Goal: Task Accomplishment & Management: Use online tool/utility

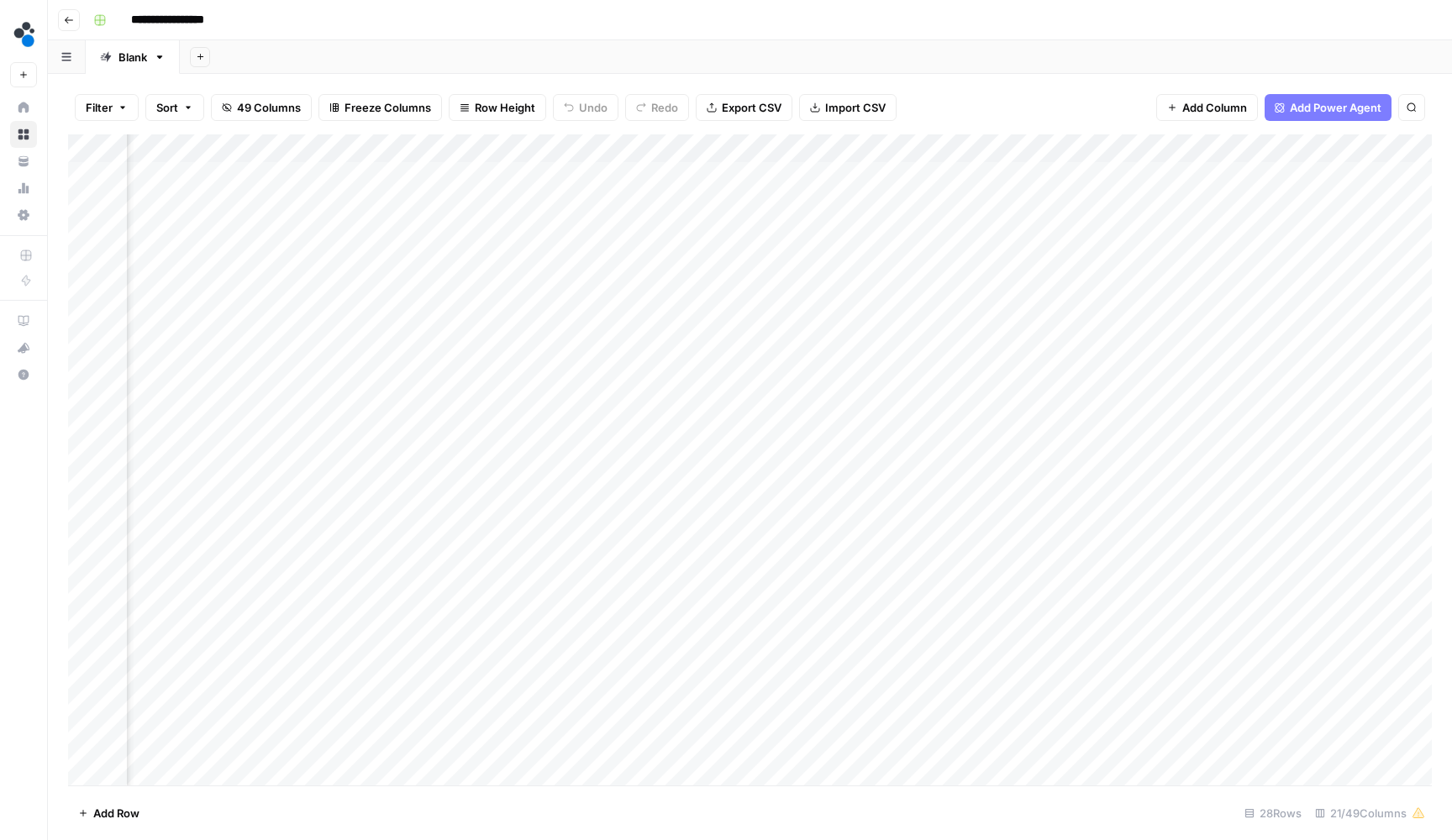
scroll to position [1, 2085]
click at [1021, 5] on header "**********" at bounding box center [750, 19] width 1405 height 40
click at [446, 401] on div "Add Column" at bounding box center [749, 461] width 1364 height 654
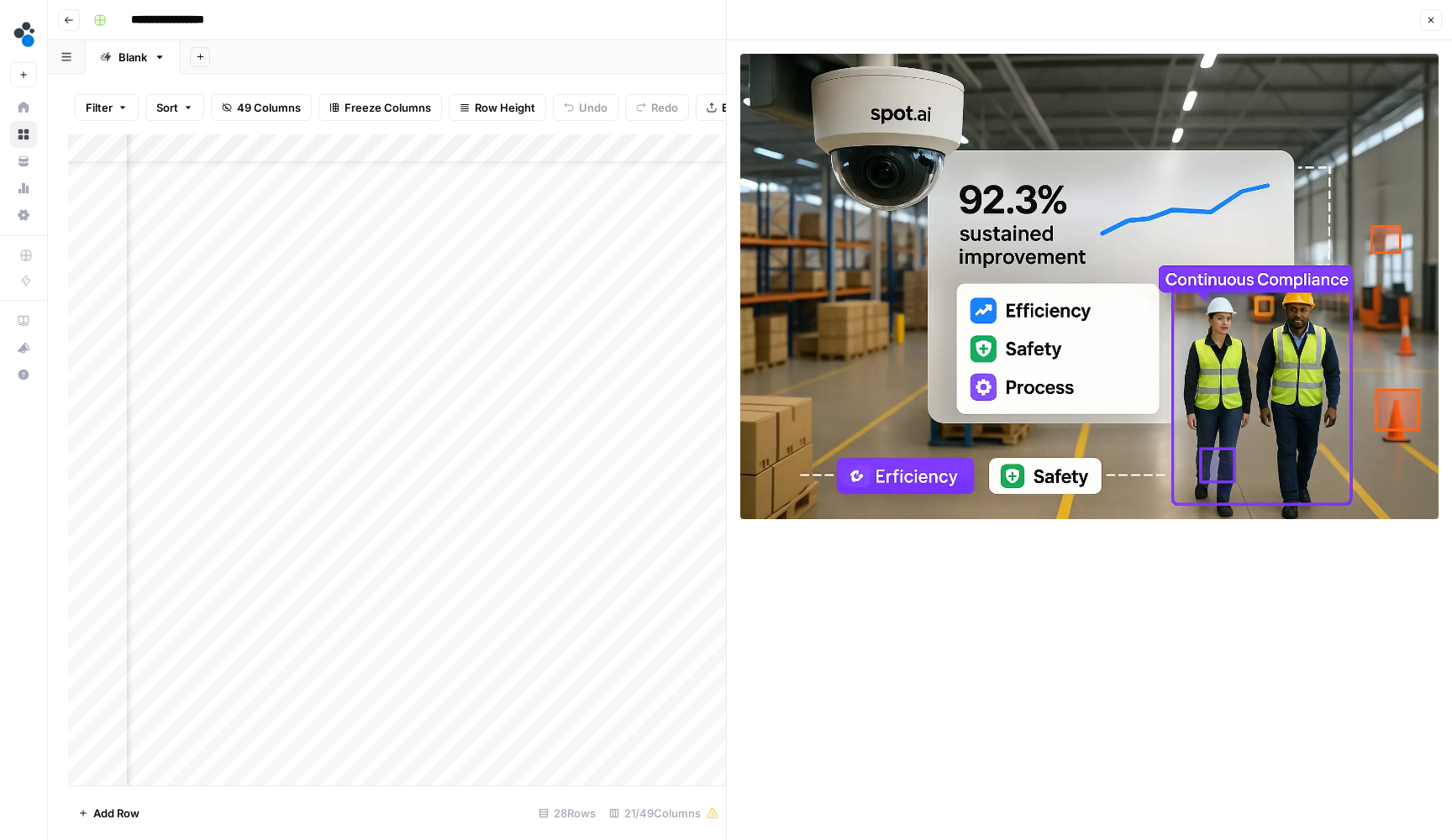
click at [1428, 22] on icon "button" at bounding box center [1431, 19] width 10 height 10
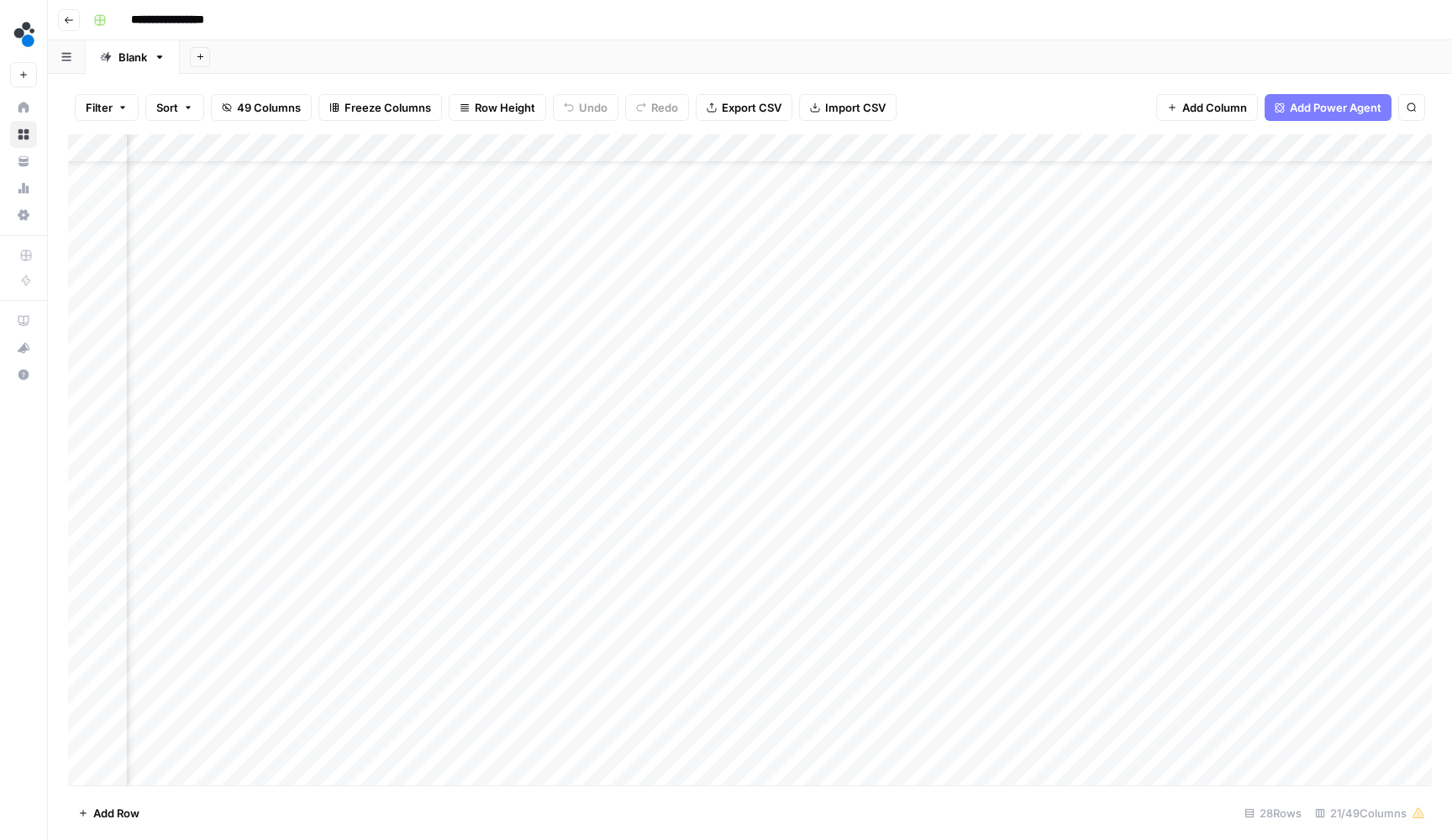
scroll to position [58, 932]
drag, startPoint x: 1292, startPoint y: 148, endPoint x: 757, endPoint y: 160, distance: 535.1
click at [757, 160] on div "Add Column" at bounding box center [749, 461] width 1364 height 654
click at [993, 392] on div "Add Column" at bounding box center [749, 461] width 1364 height 654
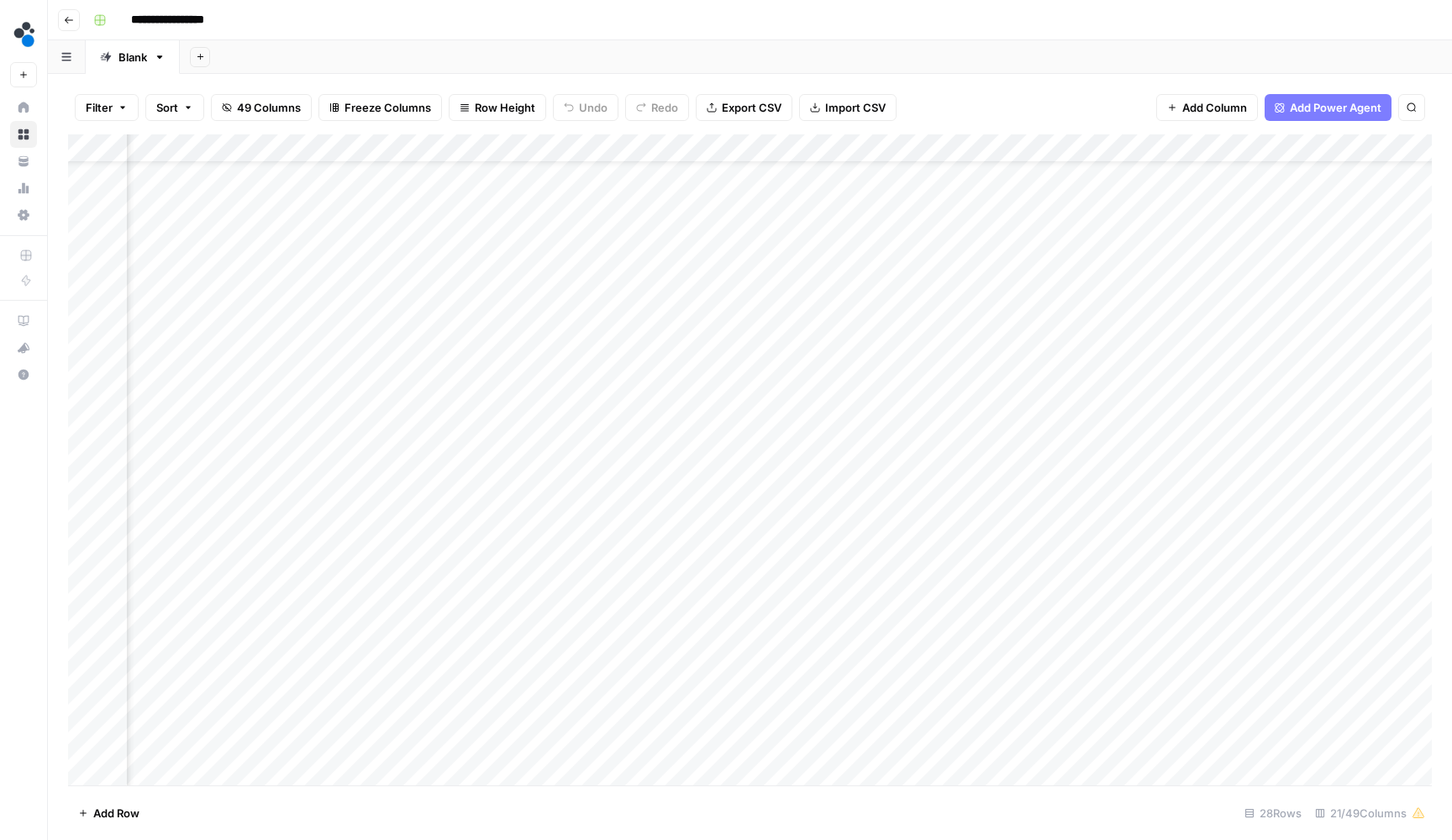
click at [993, 392] on div "Add Column" at bounding box center [749, 461] width 1364 height 654
click at [795, 399] on div "Add Column" at bounding box center [749, 461] width 1364 height 654
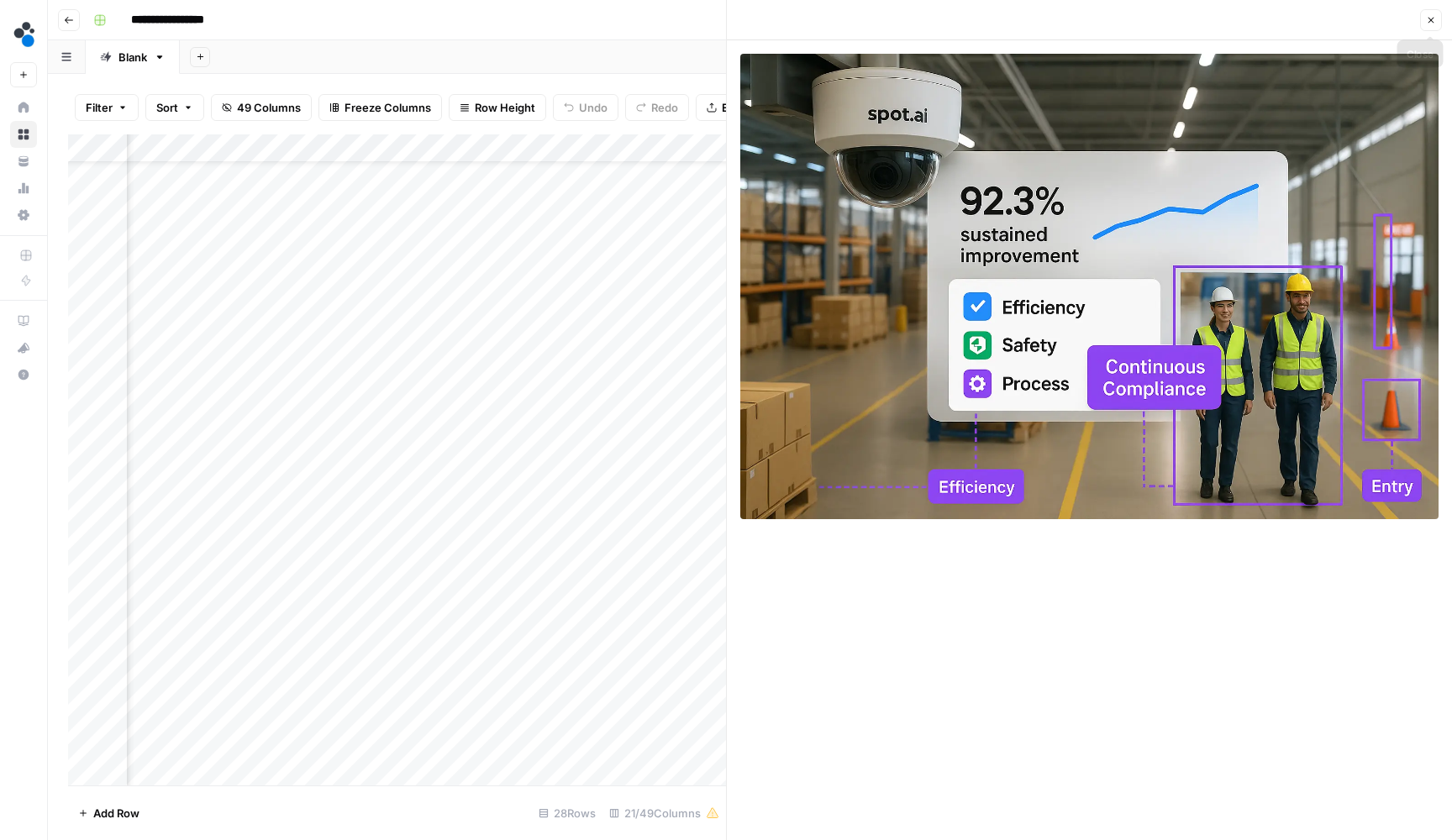
click at [1438, 26] on button "Close" at bounding box center [1432, 20] width 22 height 22
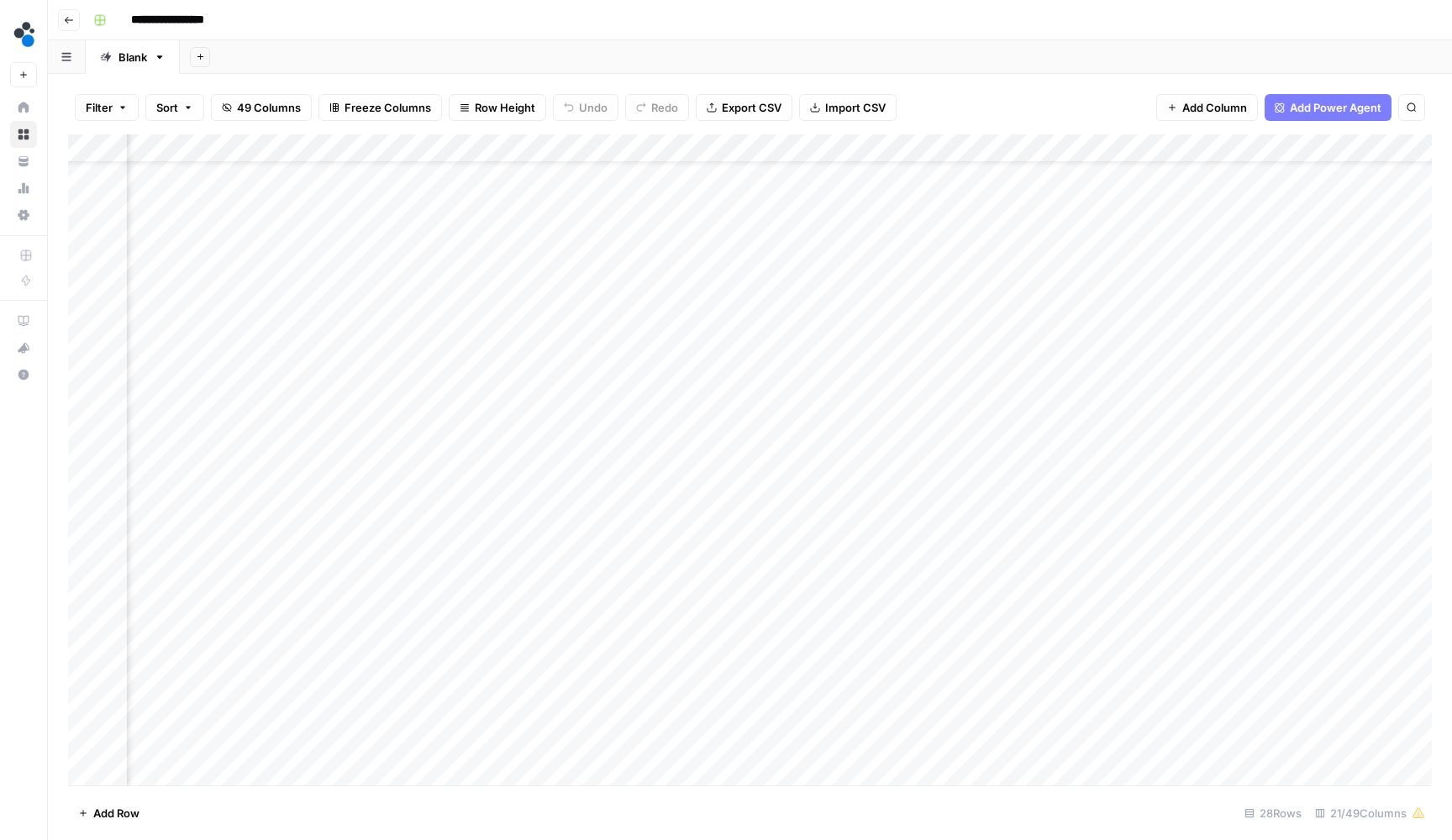
click at [655, 396] on div "Add Column" at bounding box center [749, 461] width 1364 height 654
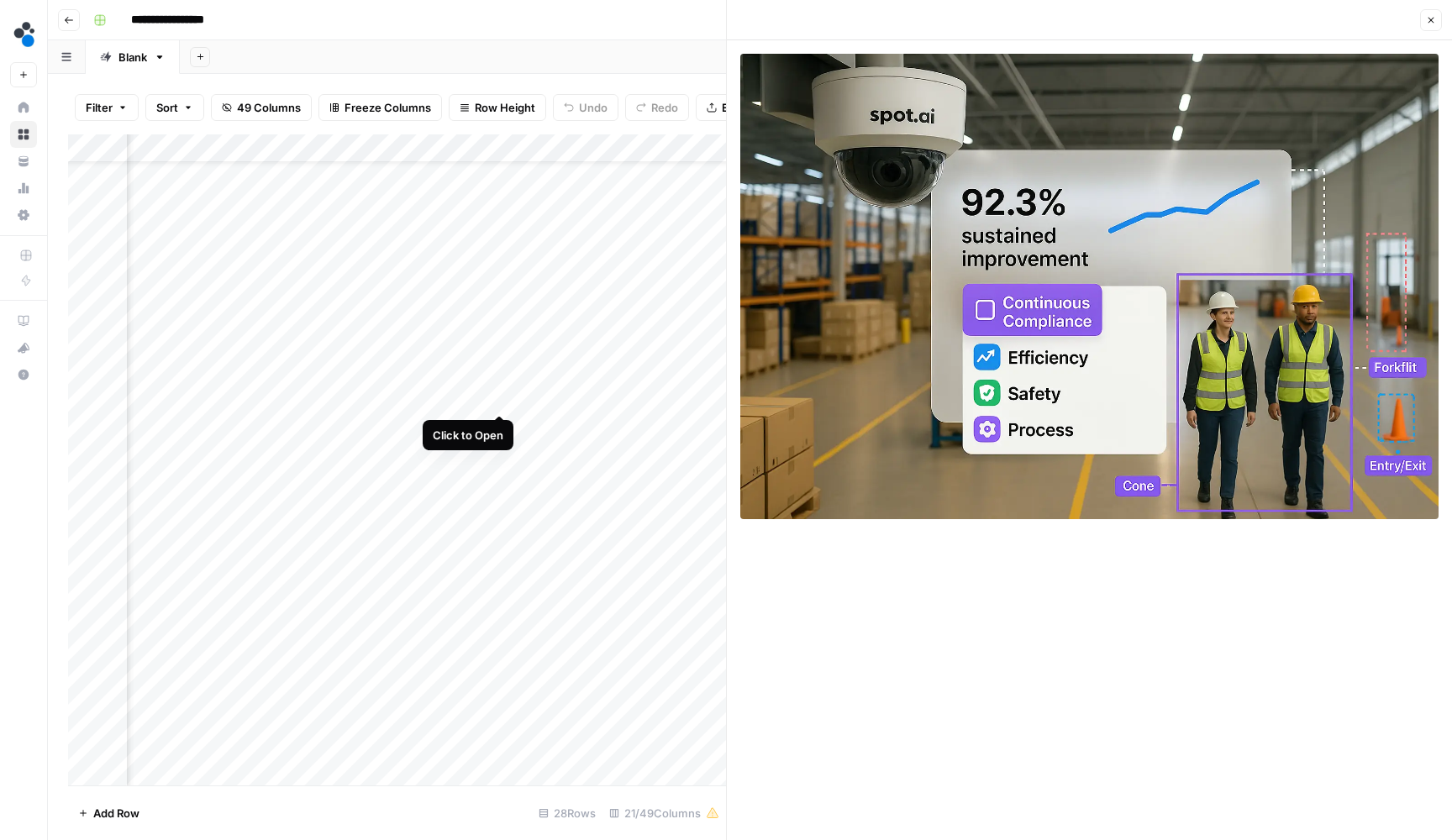
click at [504, 395] on div "Add Column" at bounding box center [396, 461] width 658 height 654
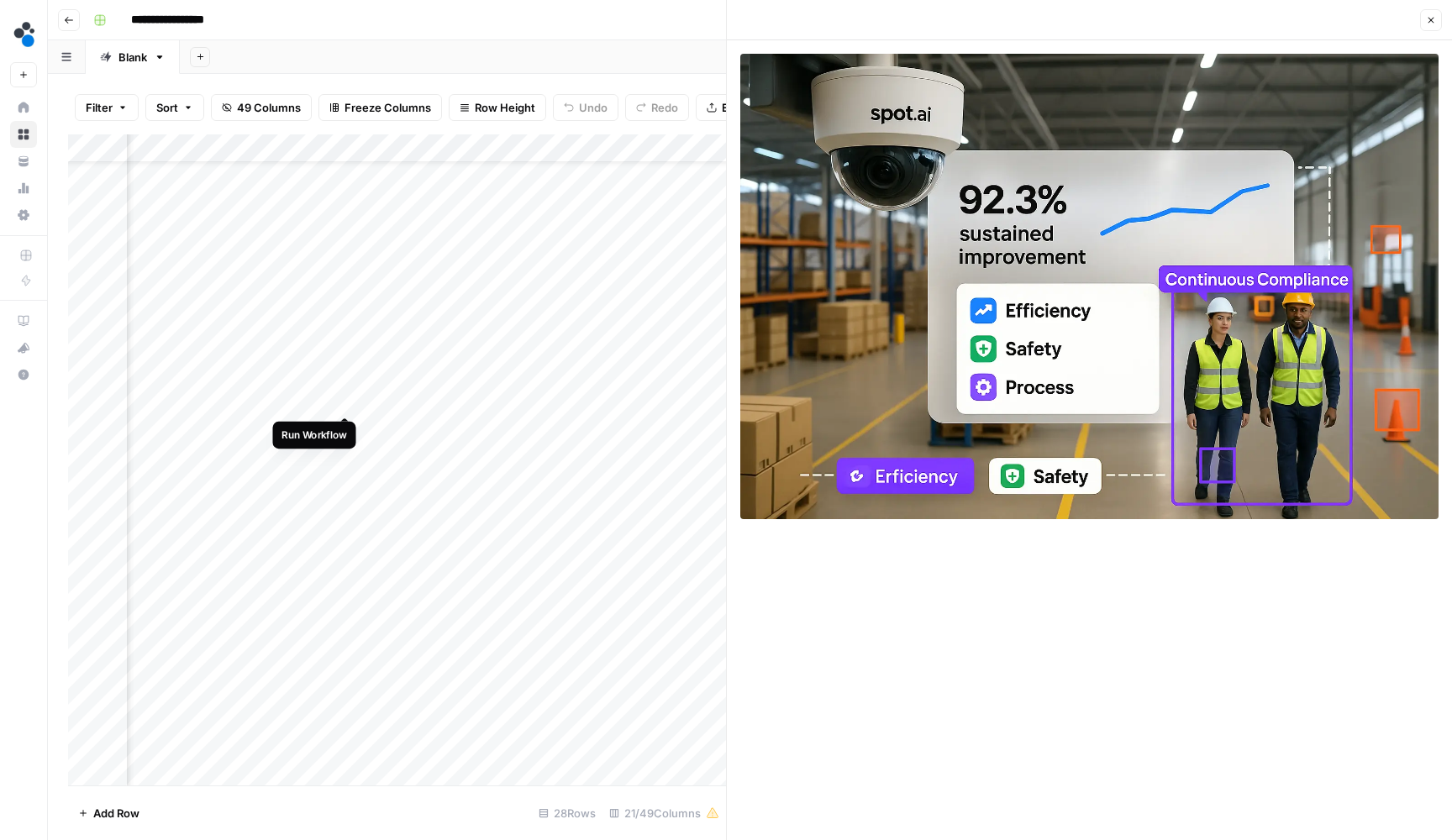
click at [353, 395] on div "Add Column" at bounding box center [396, 461] width 658 height 654
click at [1422, 22] on button "Close" at bounding box center [1432, 20] width 22 height 22
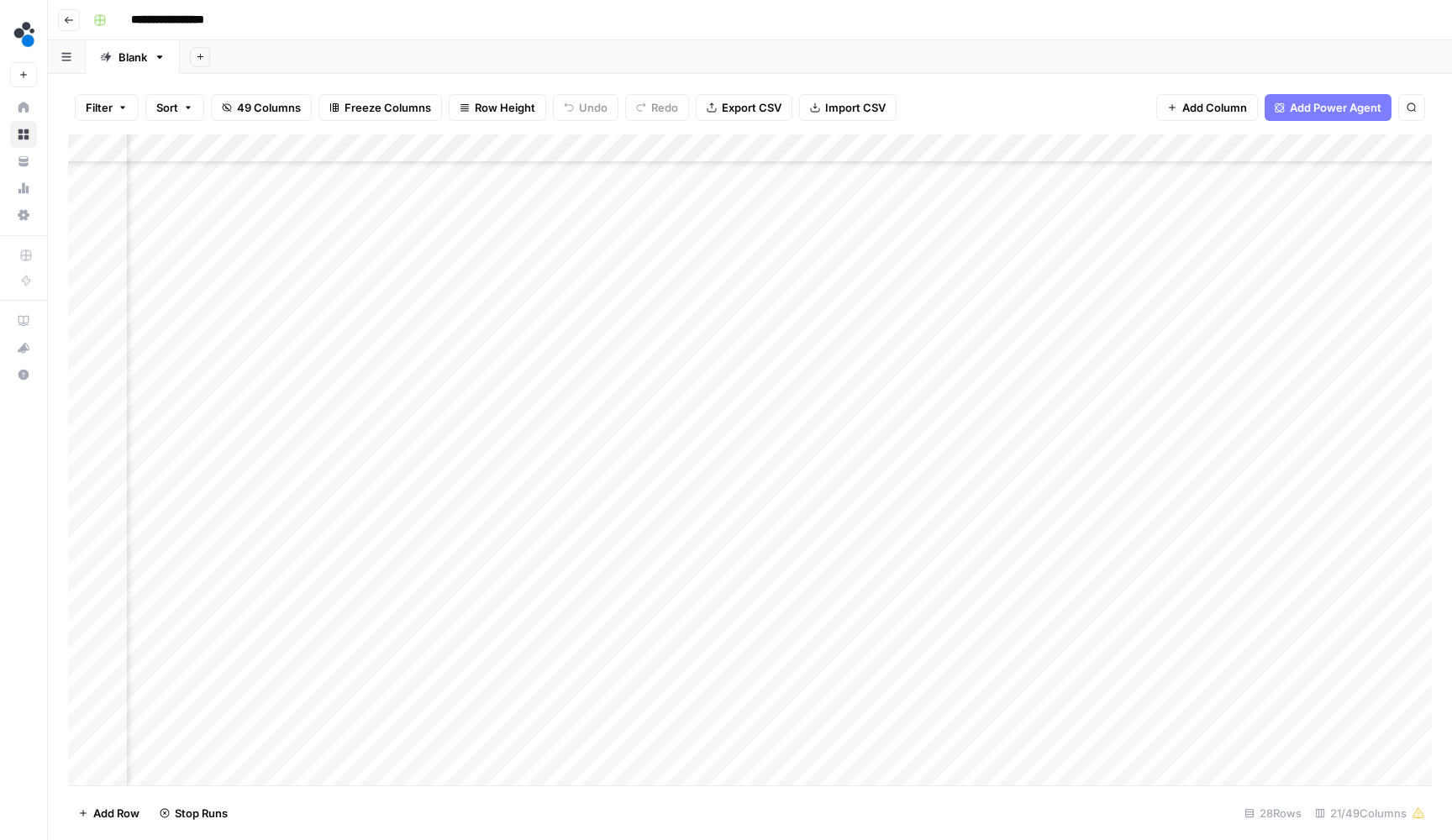
scroll to position [123, 587]
click at [800, 394] on div "Add Column" at bounding box center [749, 461] width 1364 height 654
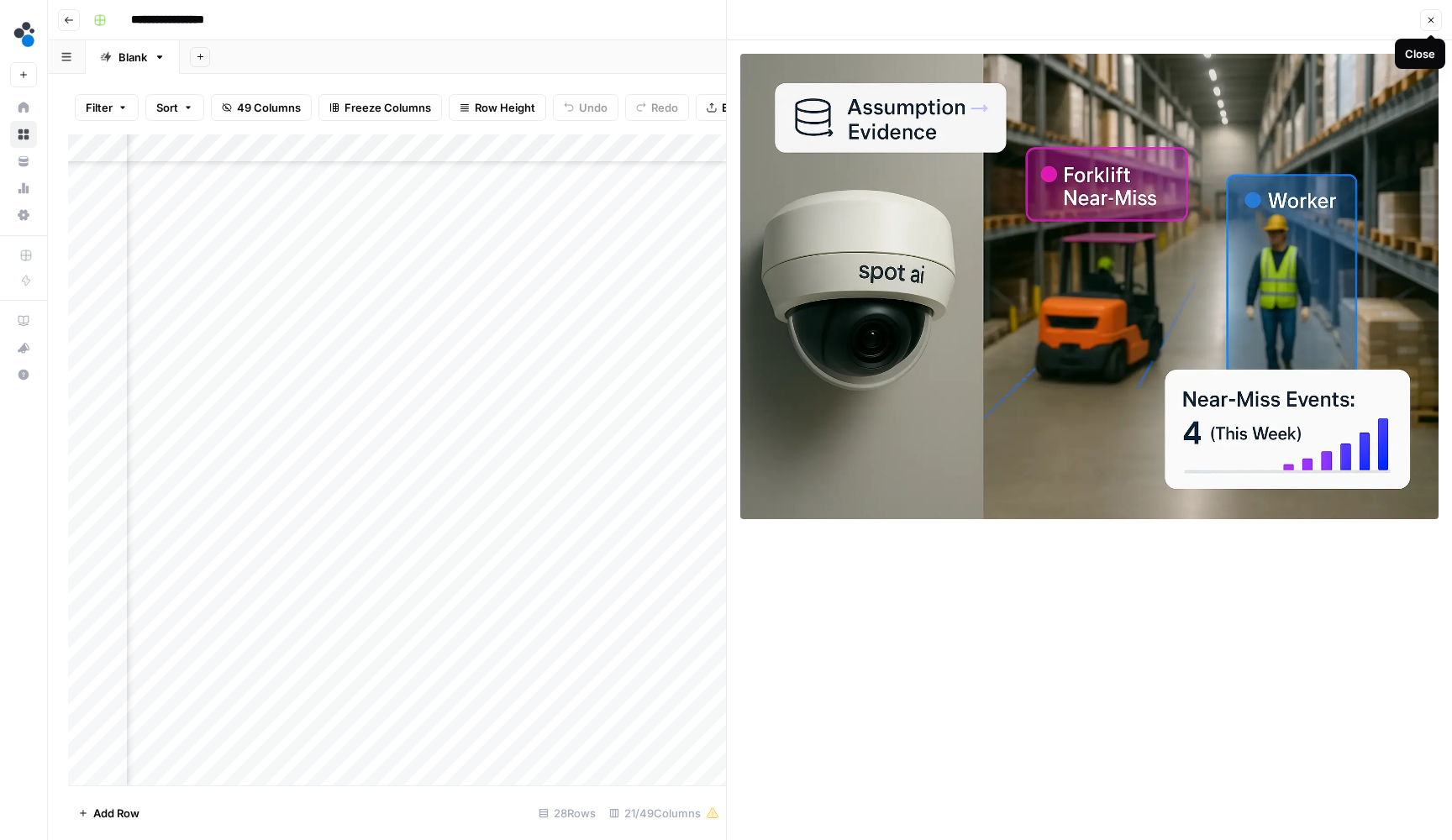
click at [1434, 22] on icon "button" at bounding box center [1431, 19] width 10 height 10
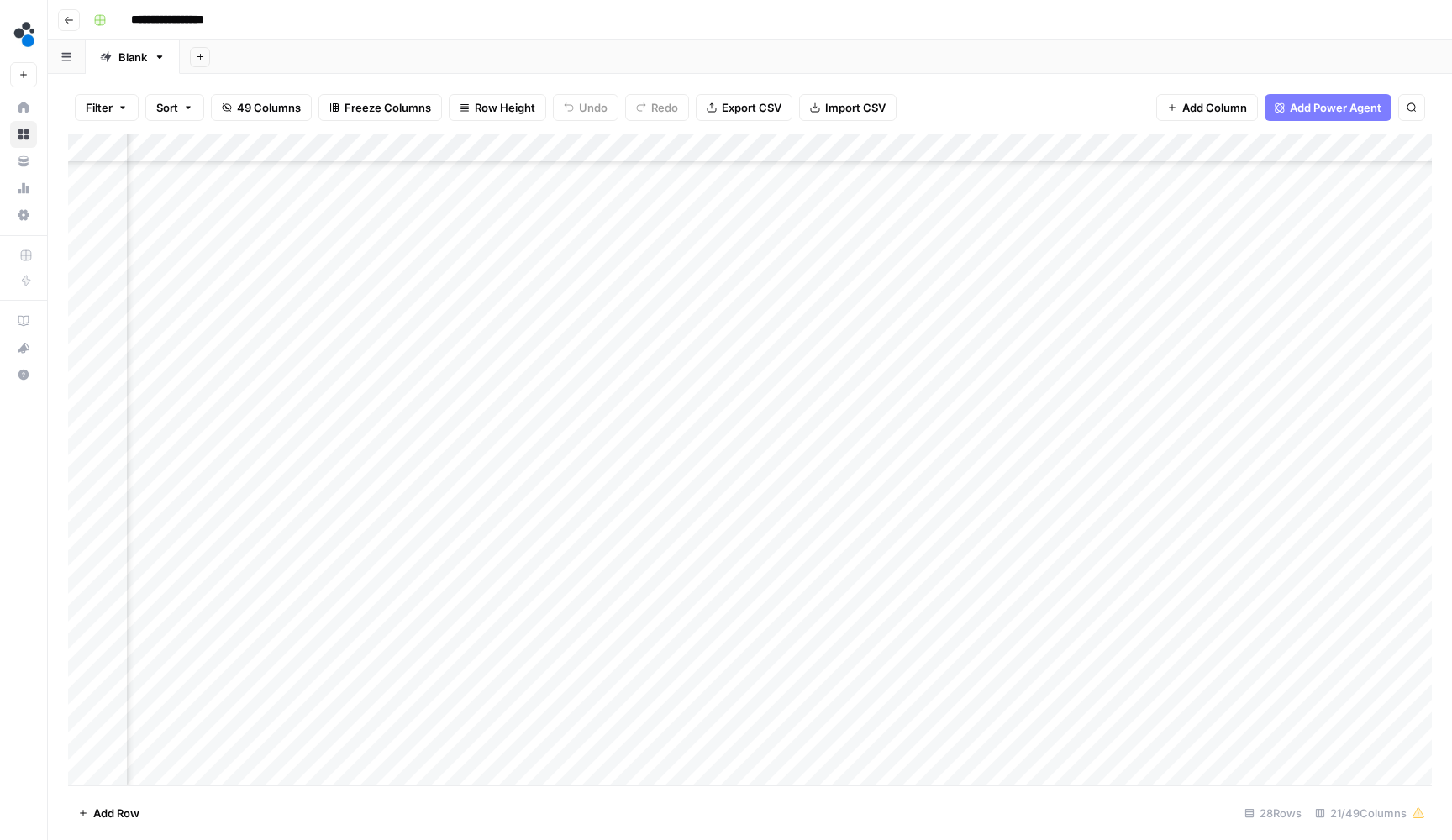
click at [1063, 396] on div "Add Column" at bounding box center [749, 461] width 1364 height 654
click at [509, 396] on div "Add Column" at bounding box center [749, 461] width 1364 height 654
click at [500, 396] on div "Add Column" at bounding box center [749, 461] width 1364 height 654
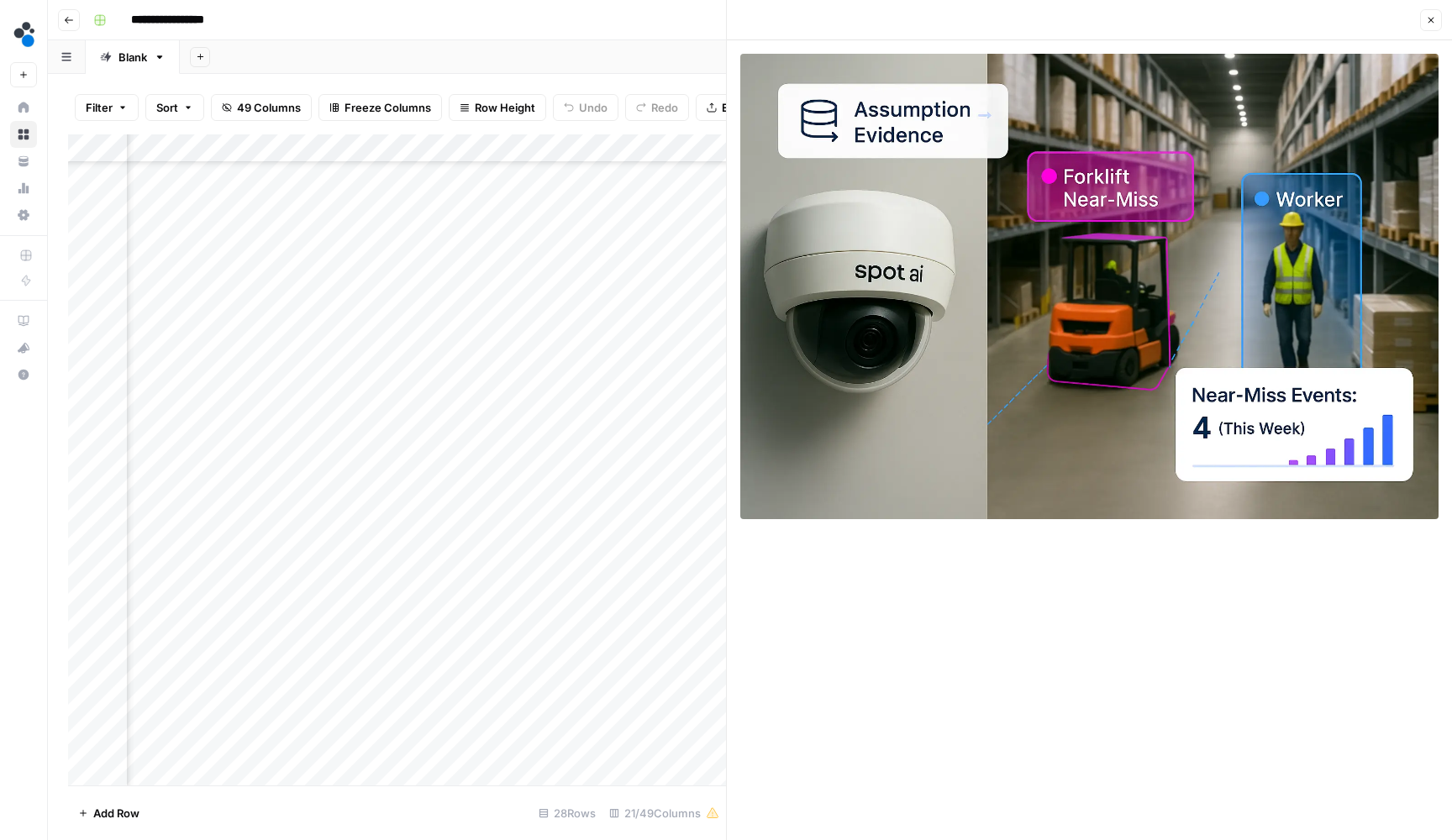
click at [1432, 19] on icon "button" at bounding box center [1431, 19] width 10 height 10
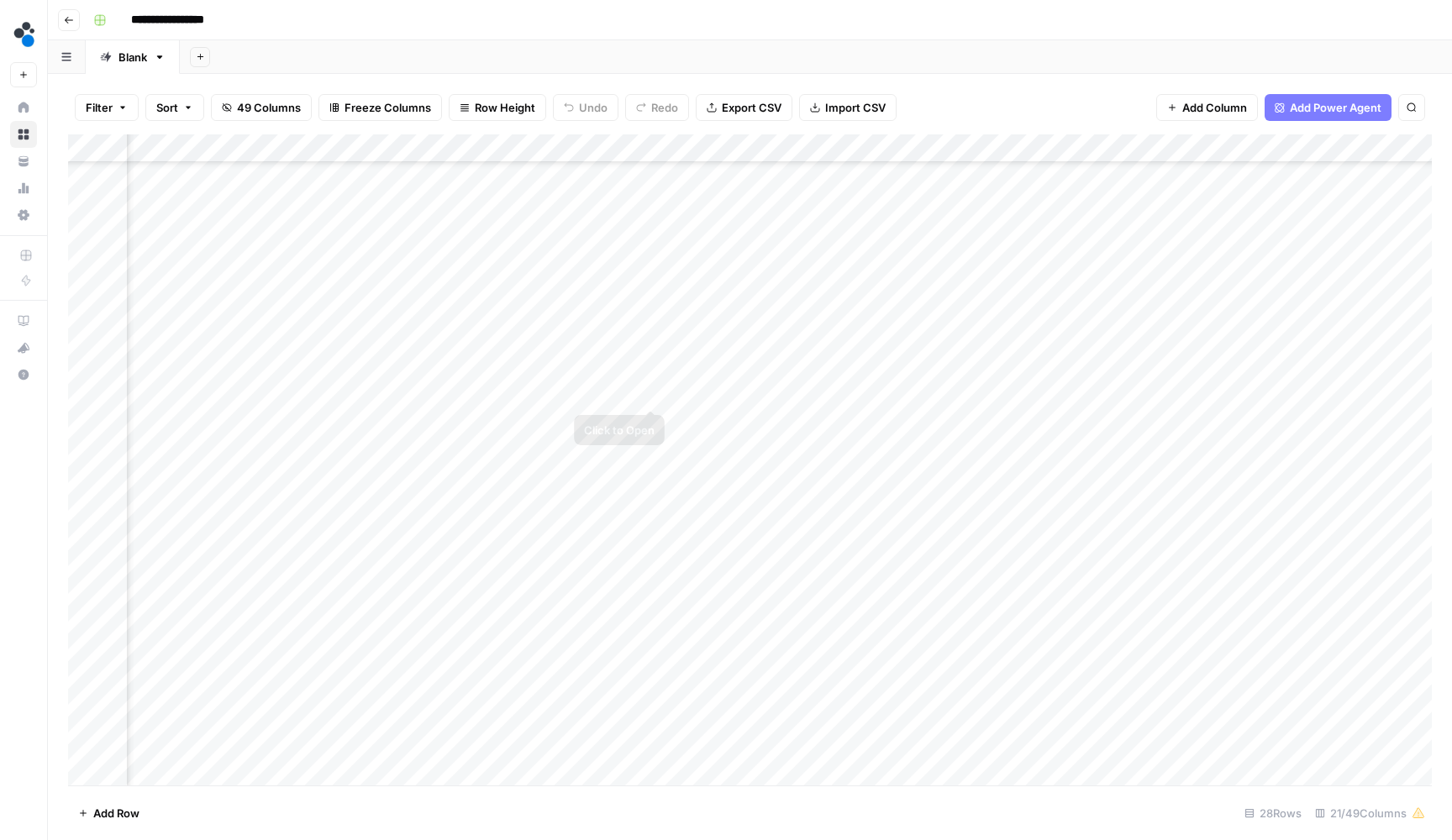
click at [651, 390] on div "Add Column" at bounding box center [749, 461] width 1364 height 654
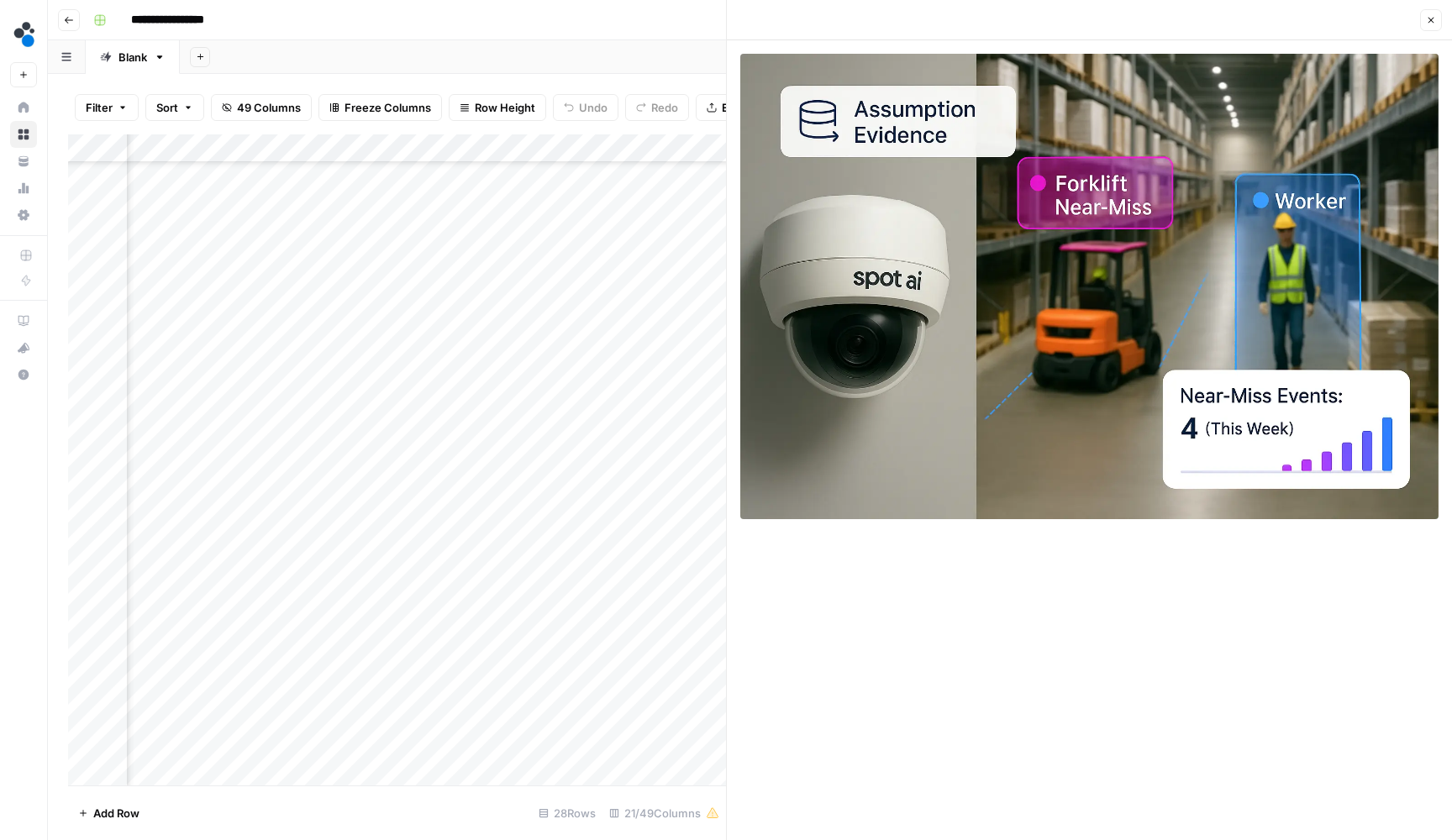
click at [1427, 28] on button "Close" at bounding box center [1432, 20] width 22 height 22
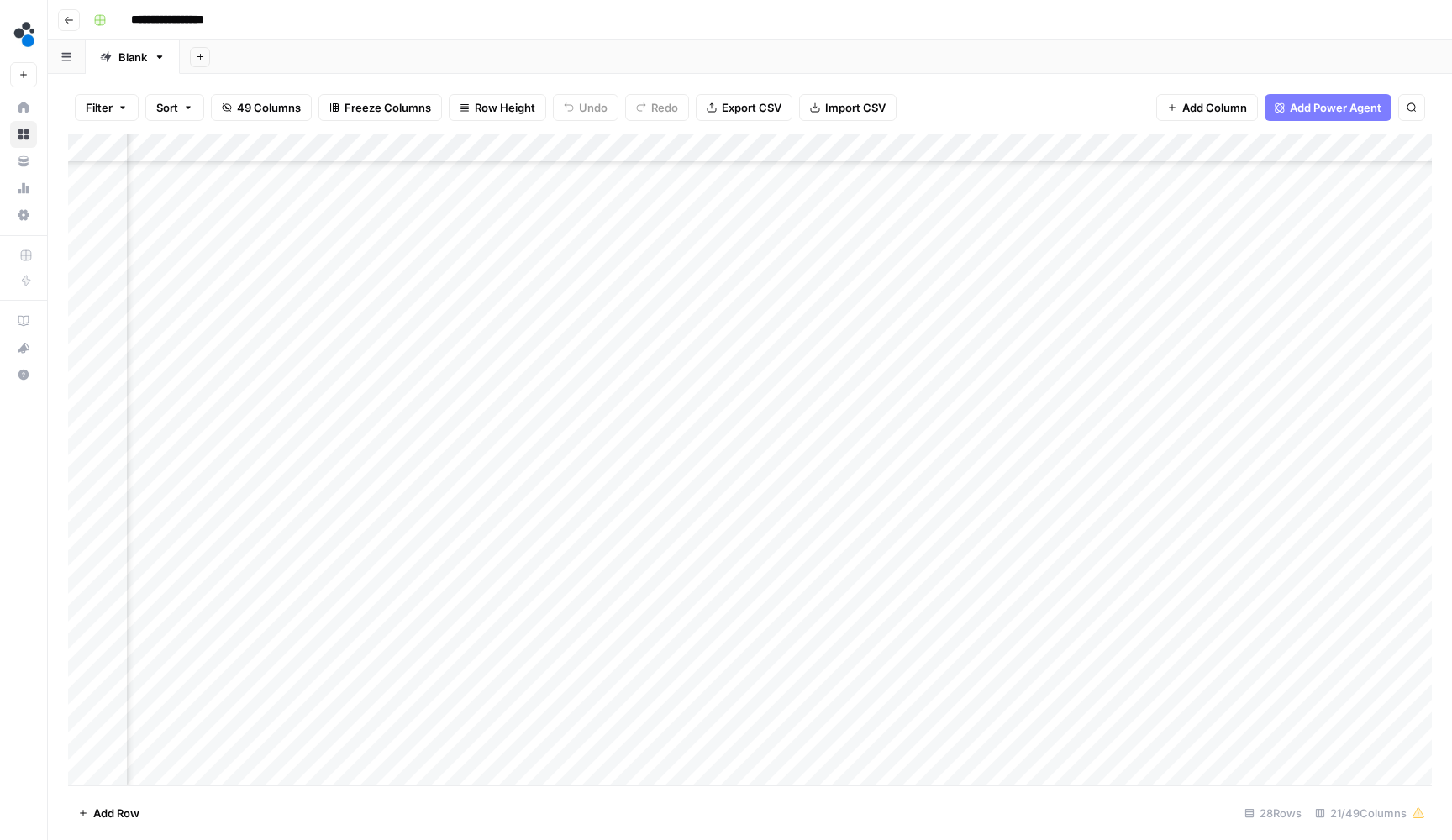
click at [804, 391] on div "Add Column" at bounding box center [749, 461] width 1364 height 654
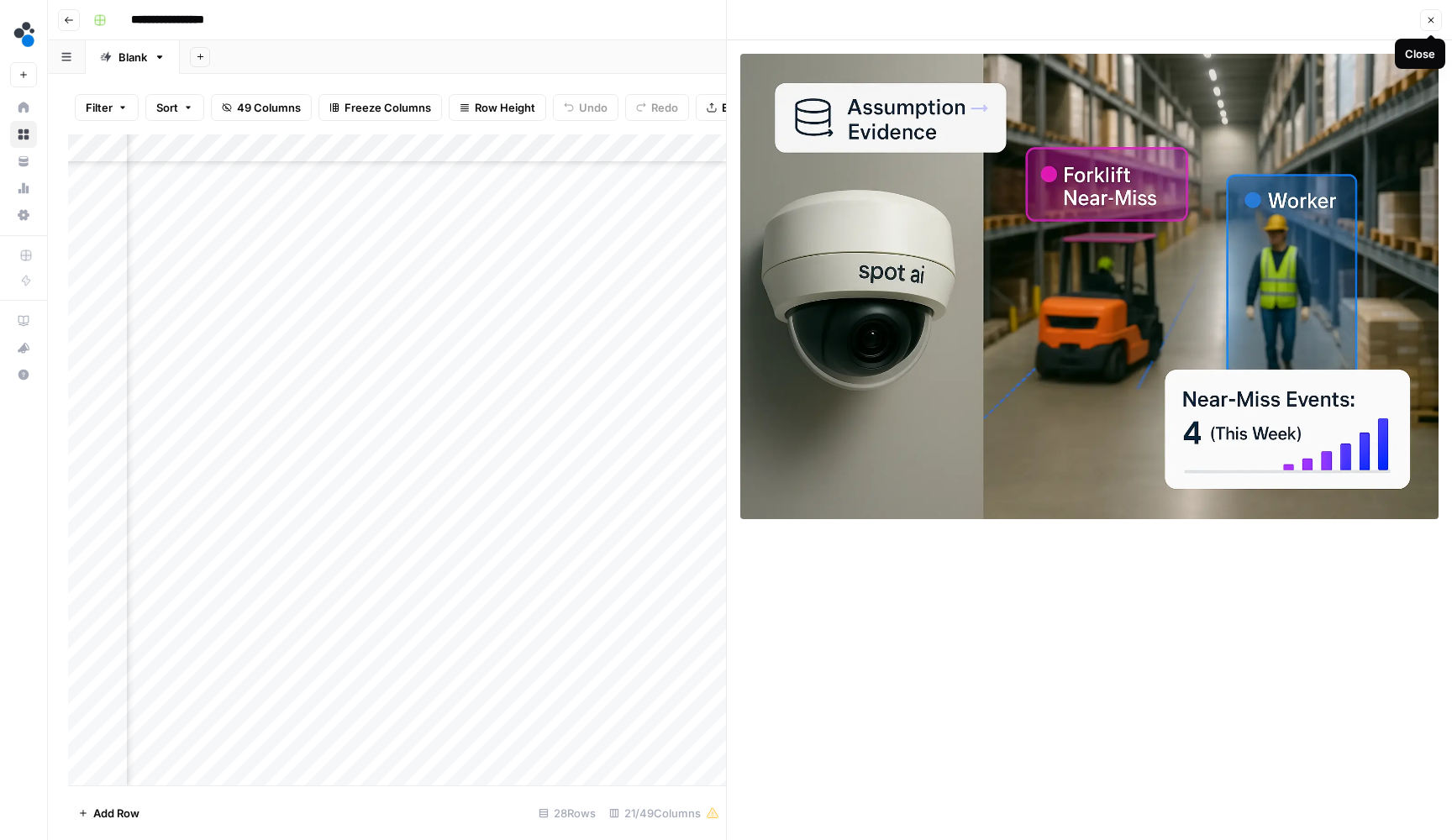
click at [1437, 16] on button "Close" at bounding box center [1432, 20] width 22 height 22
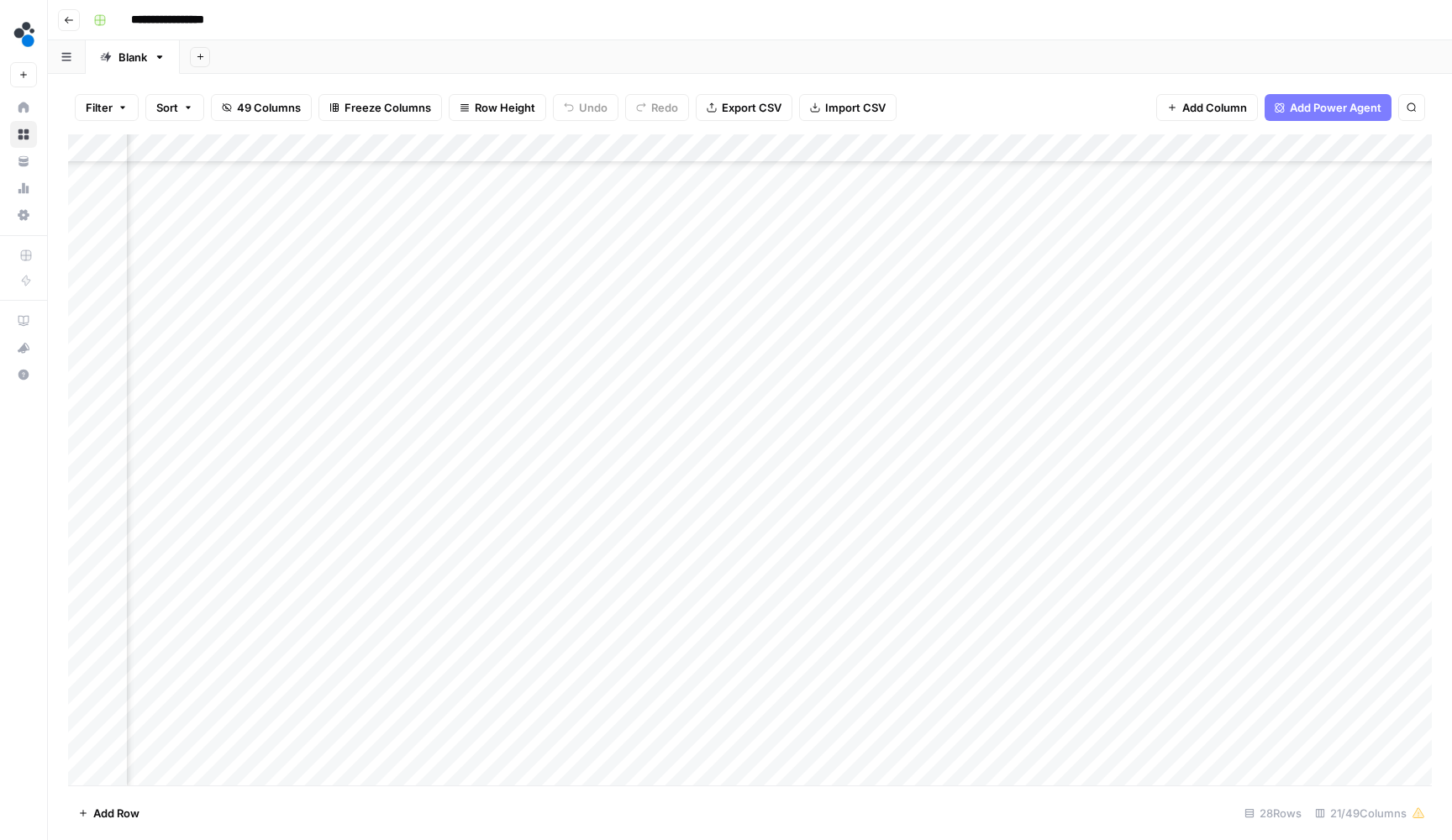
click at [749, 395] on div "Add Column" at bounding box center [749, 461] width 1364 height 654
click at [896, 452] on div "Add Column" at bounding box center [749, 461] width 1364 height 654
click at [901, 393] on div "Add Column" at bounding box center [749, 461] width 1364 height 654
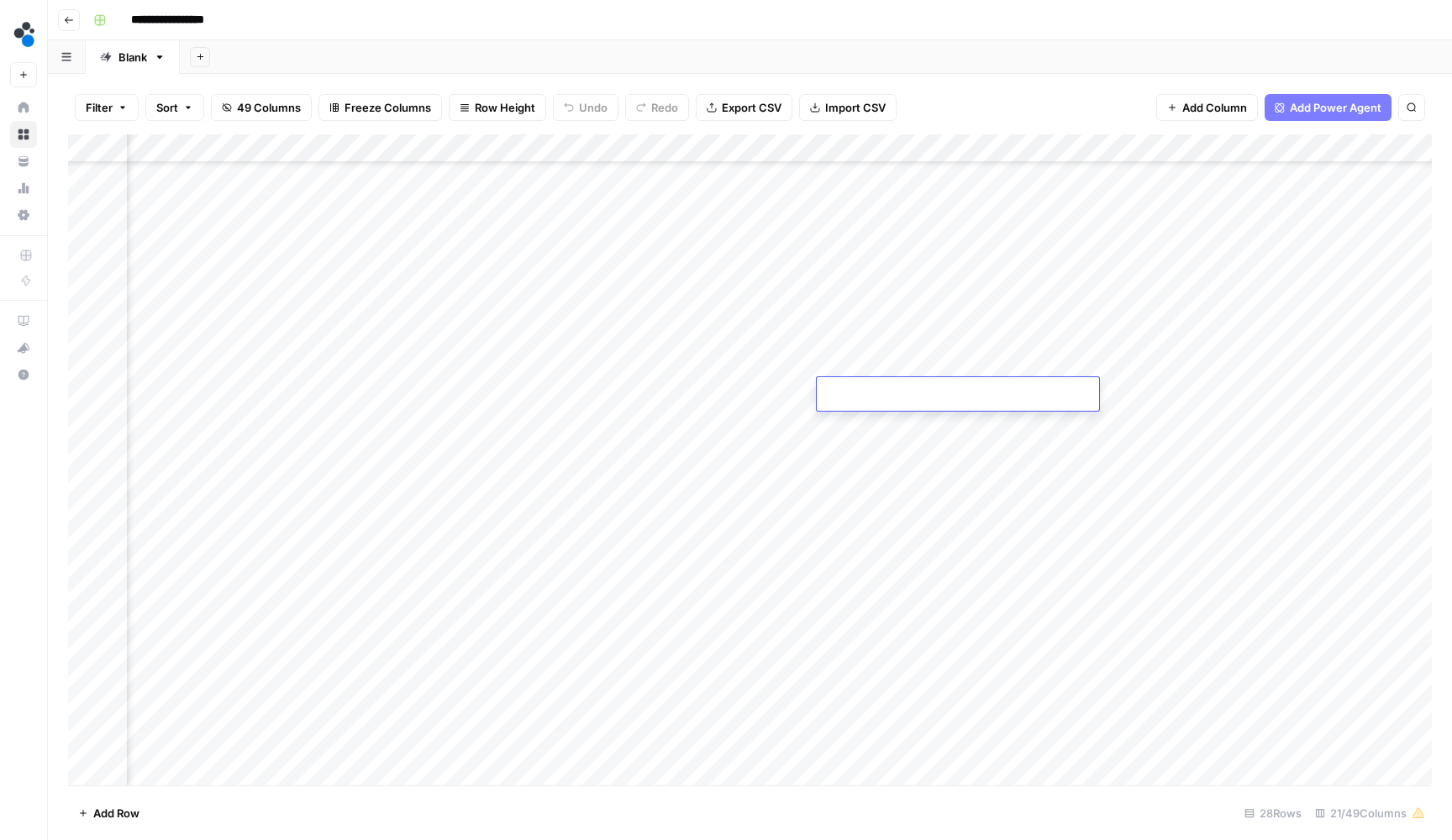
type input "**********"
click at [955, 391] on div "Add Column" at bounding box center [749, 461] width 1364 height 654
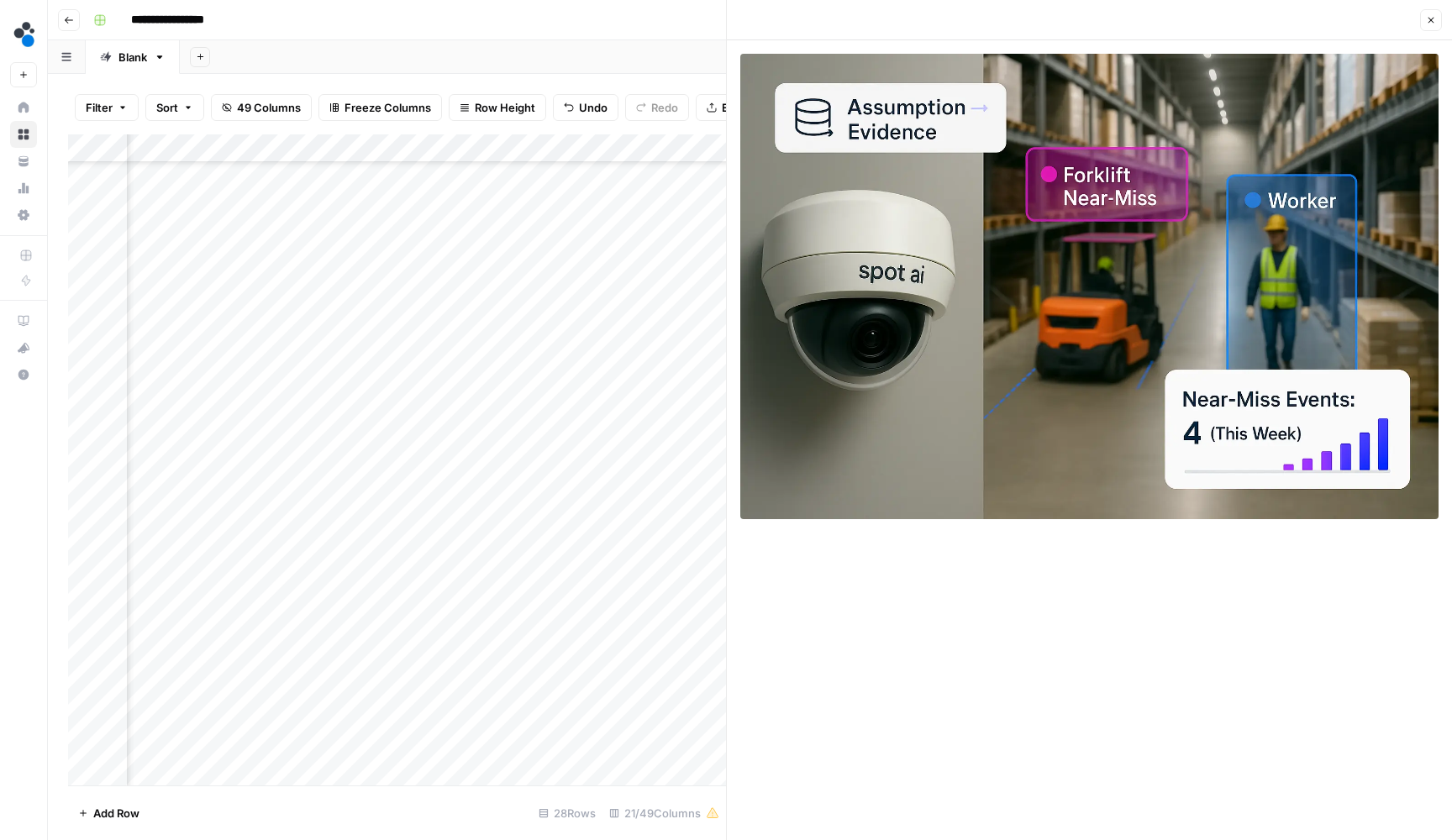
click at [1426, 28] on button "Close" at bounding box center [1432, 20] width 22 height 22
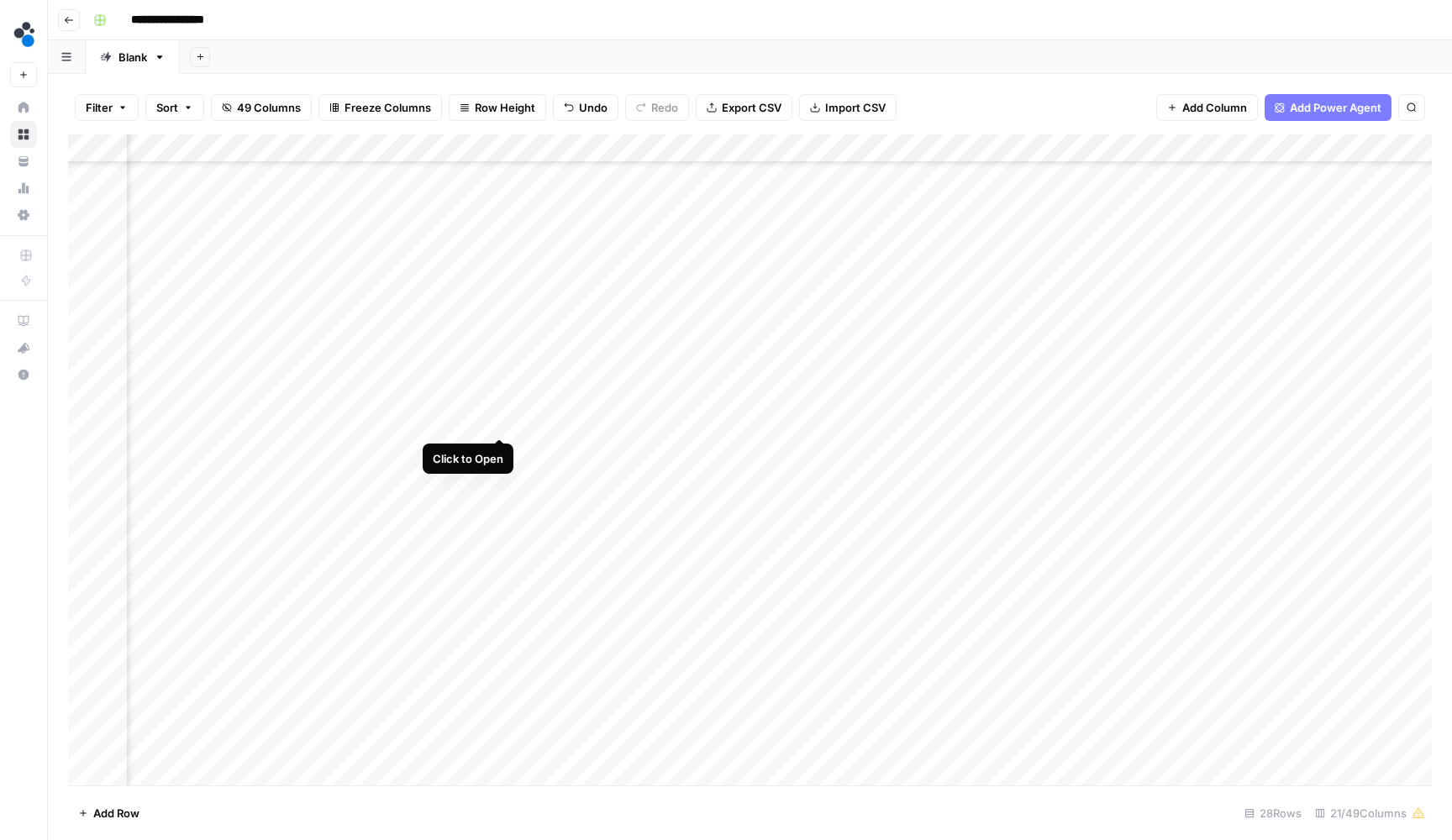
click at [502, 422] on div "Add Column" at bounding box center [749, 461] width 1364 height 654
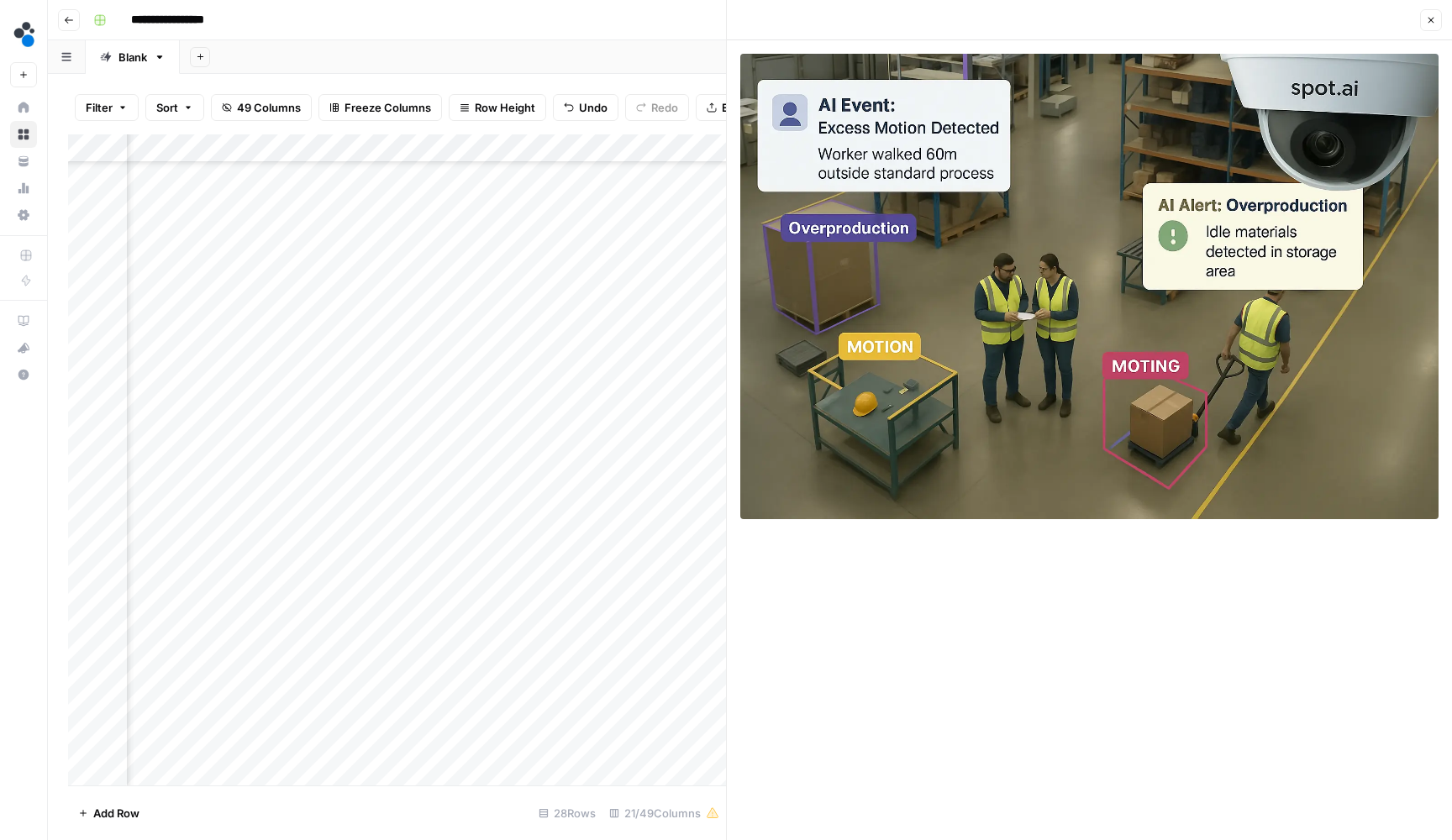
click at [644, 416] on div "Add Column" at bounding box center [396, 461] width 658 height 654
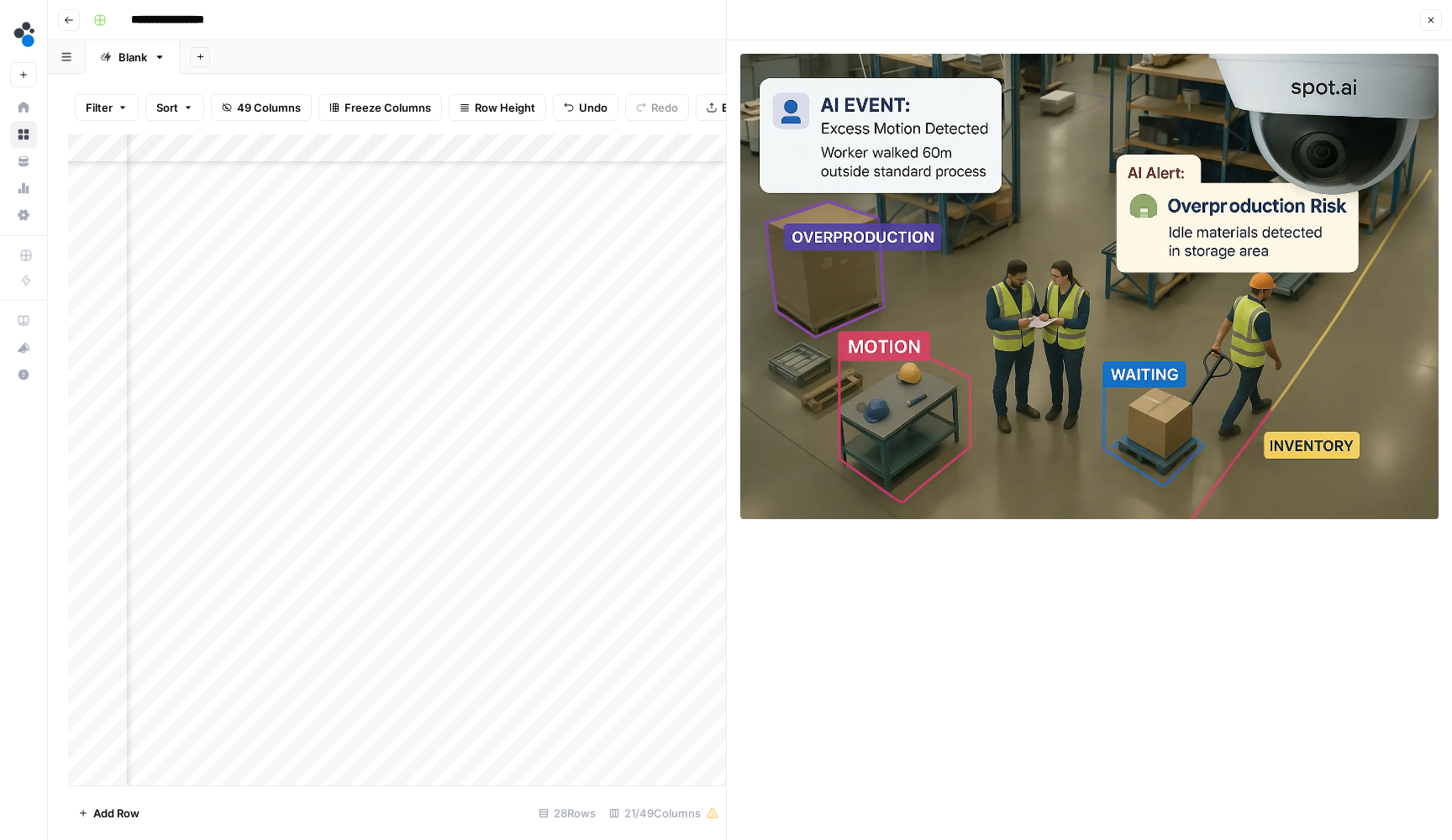
click at [707, 419] on div "Add Column" at bounding box center [396, 461] width 658 height 654
click at [708, 419] on div "Add Column" at bounding box center [396, 461] width 658 height 654
click at [708, 419] on input "**********" at bounding box center [807, 426] width 269 height 20
click at [1438, 18] on button "Close" at bounding box center [1432, 20] width 22 height 22
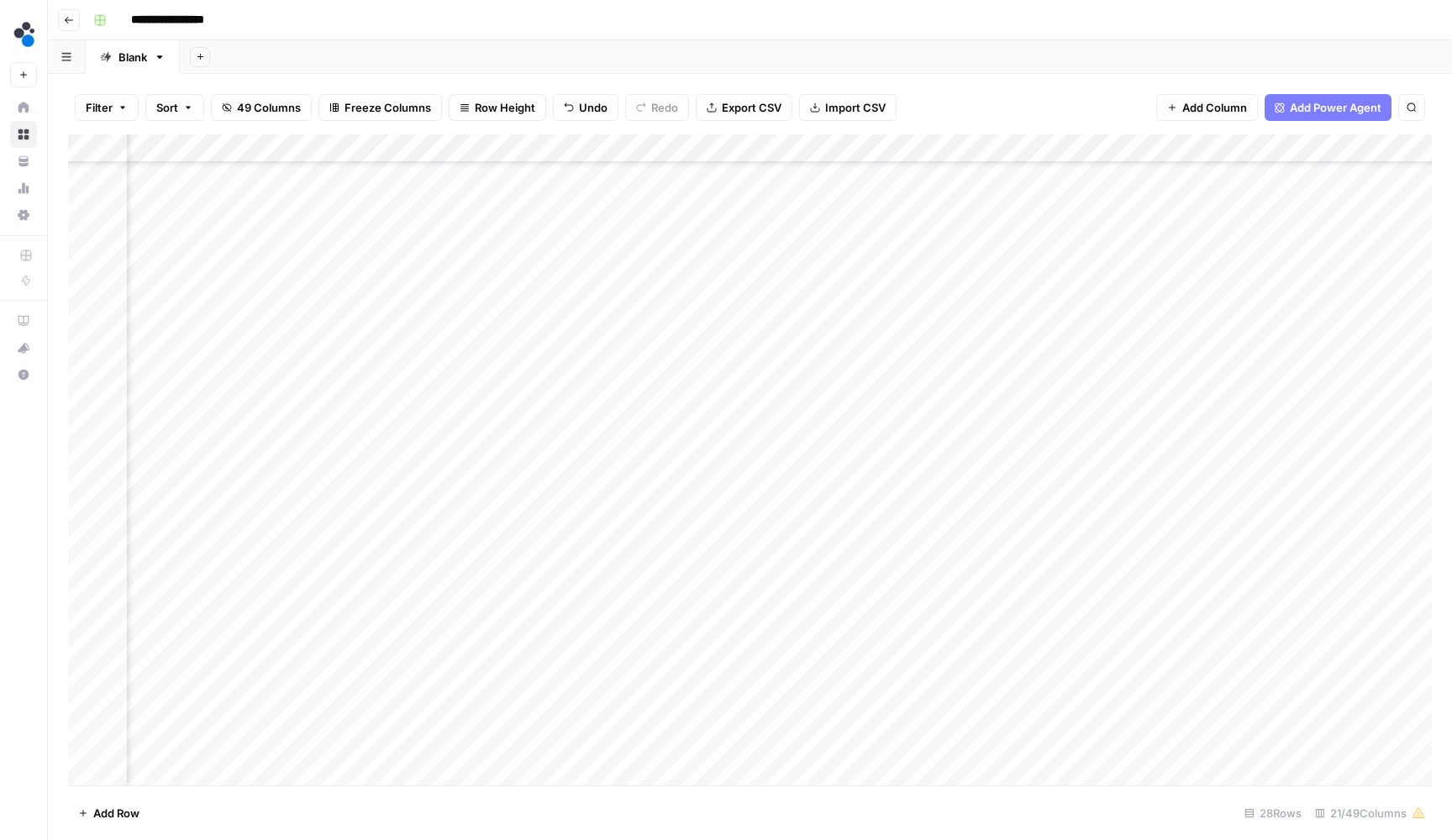
click at [805, 416] on div "Add Column" at bounding box center [749, 461] width 1364 height 654
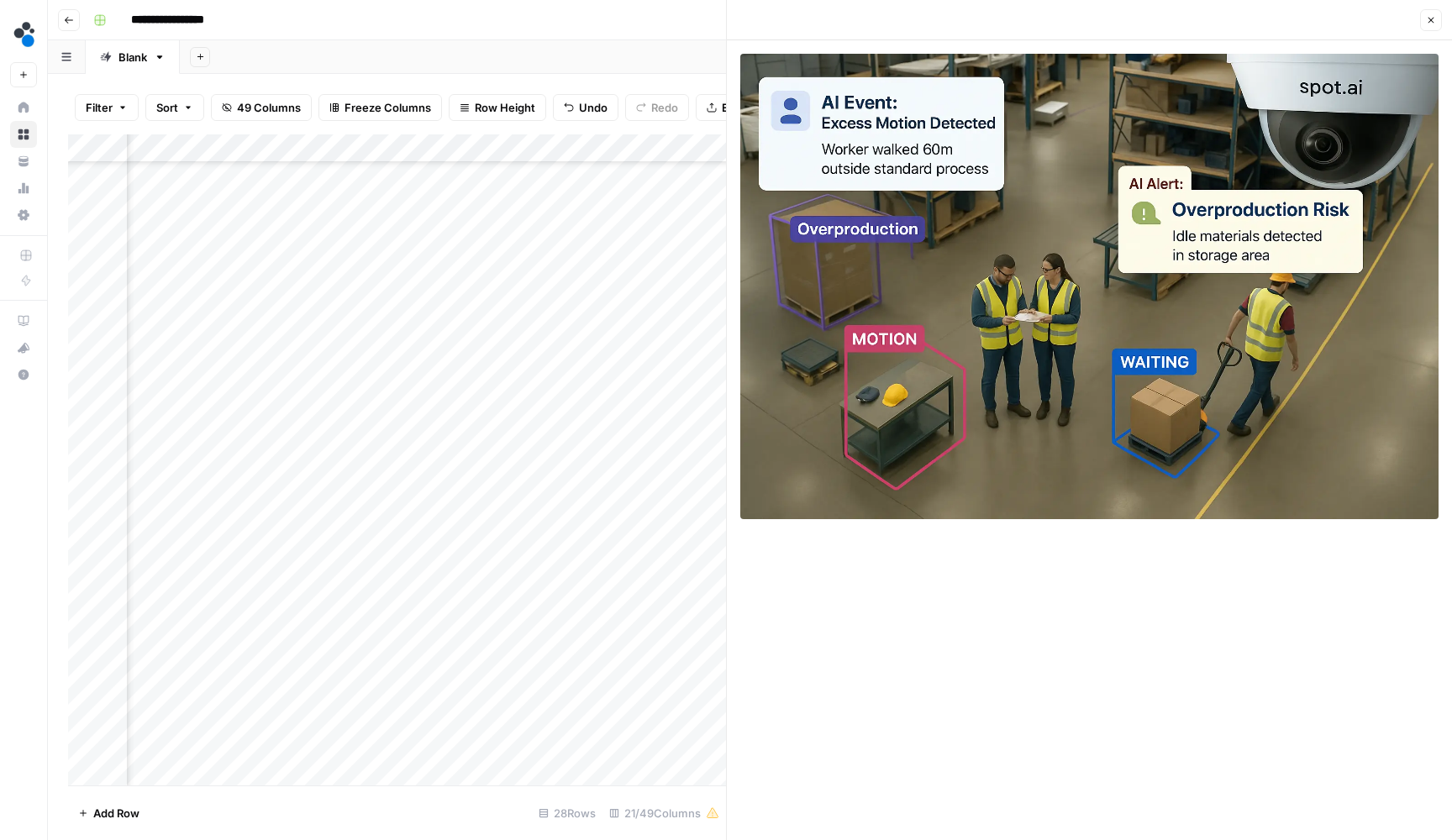
click at [1429, 27] on button "Close" at bounding box center [1432, 20] width 22 height 22
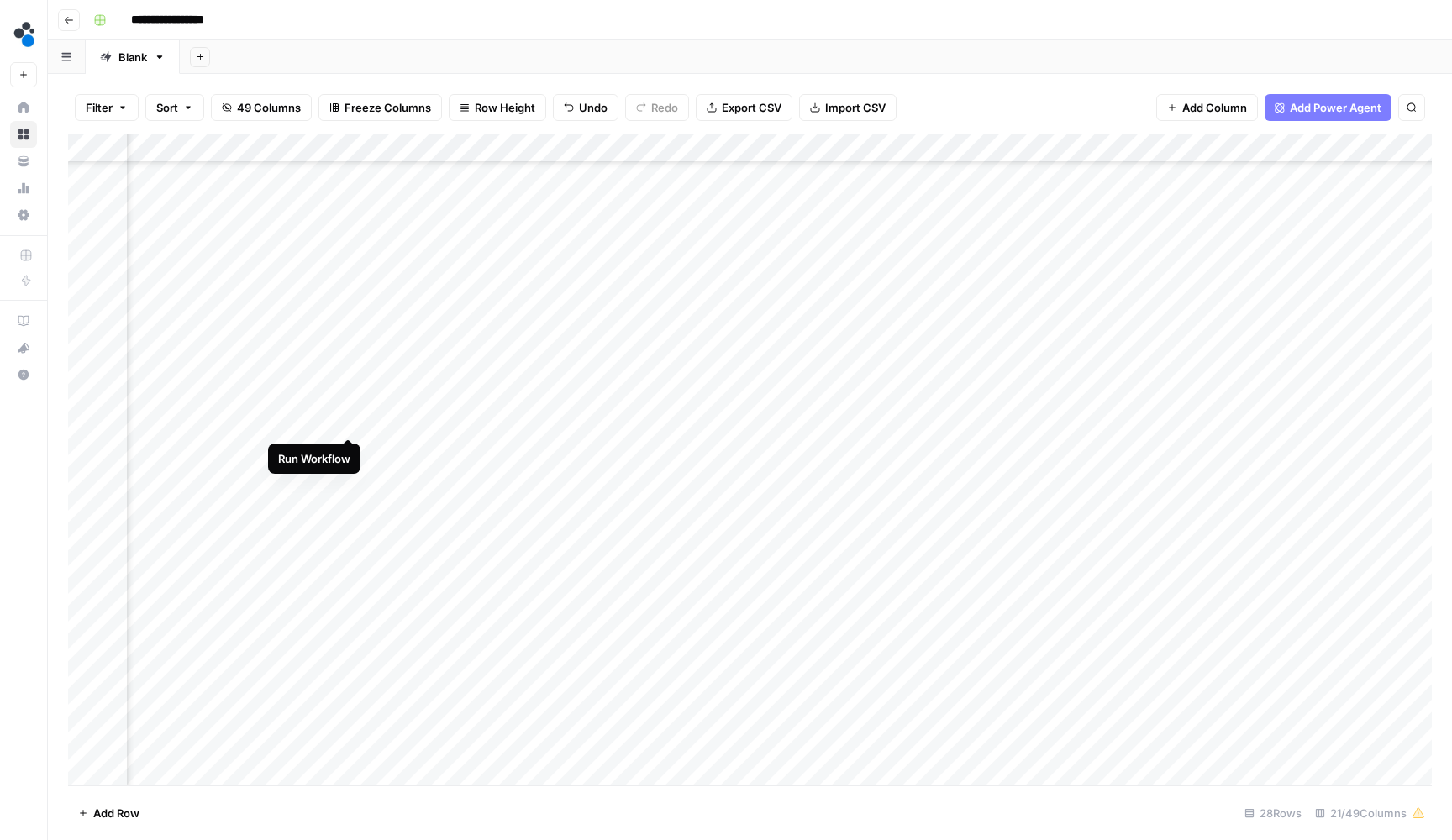
click at [355, 421] on div "Add Column" at bounding box center [749, 461] width 1364 height 654
click at [497, 452] on div "Add Column" at bounding box center [749, 461] width 1364 height 654
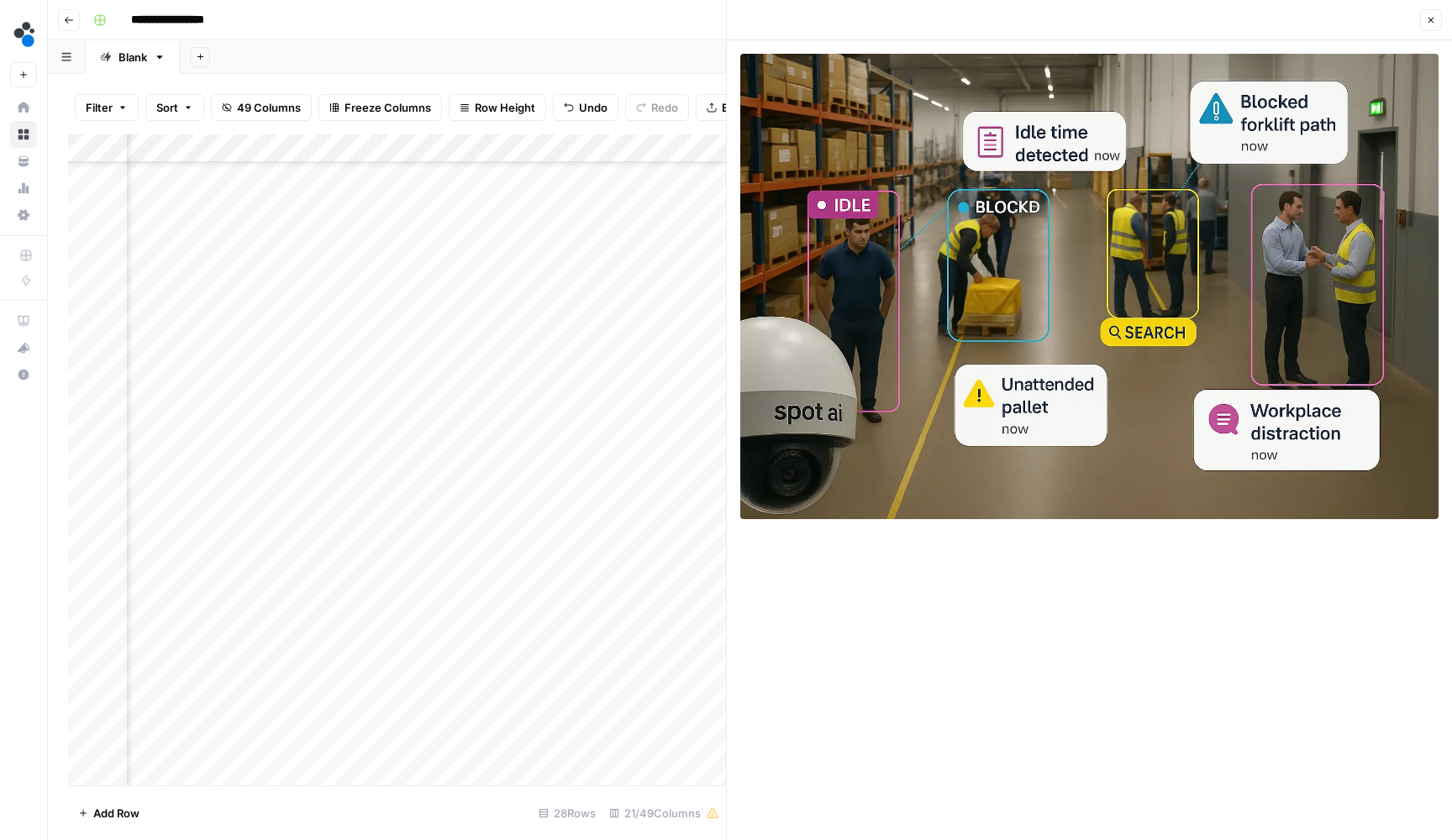
click at [1434, 24] on icon "button" at bounding box center [1431, 19] width 10 height 10
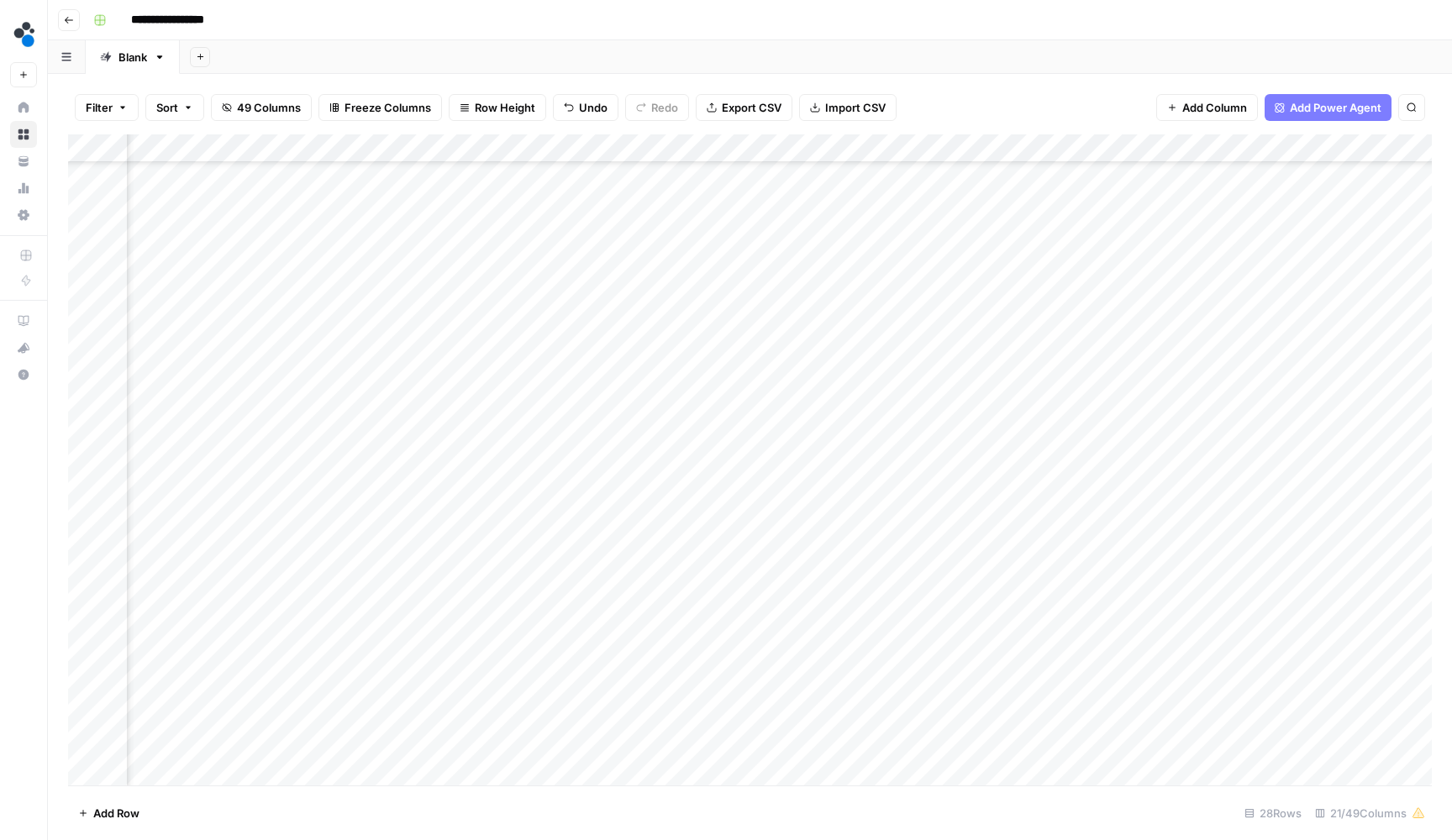
click at [649, 454] on div "Add Column" at bounding box center [749, 461] width 1364 height 654
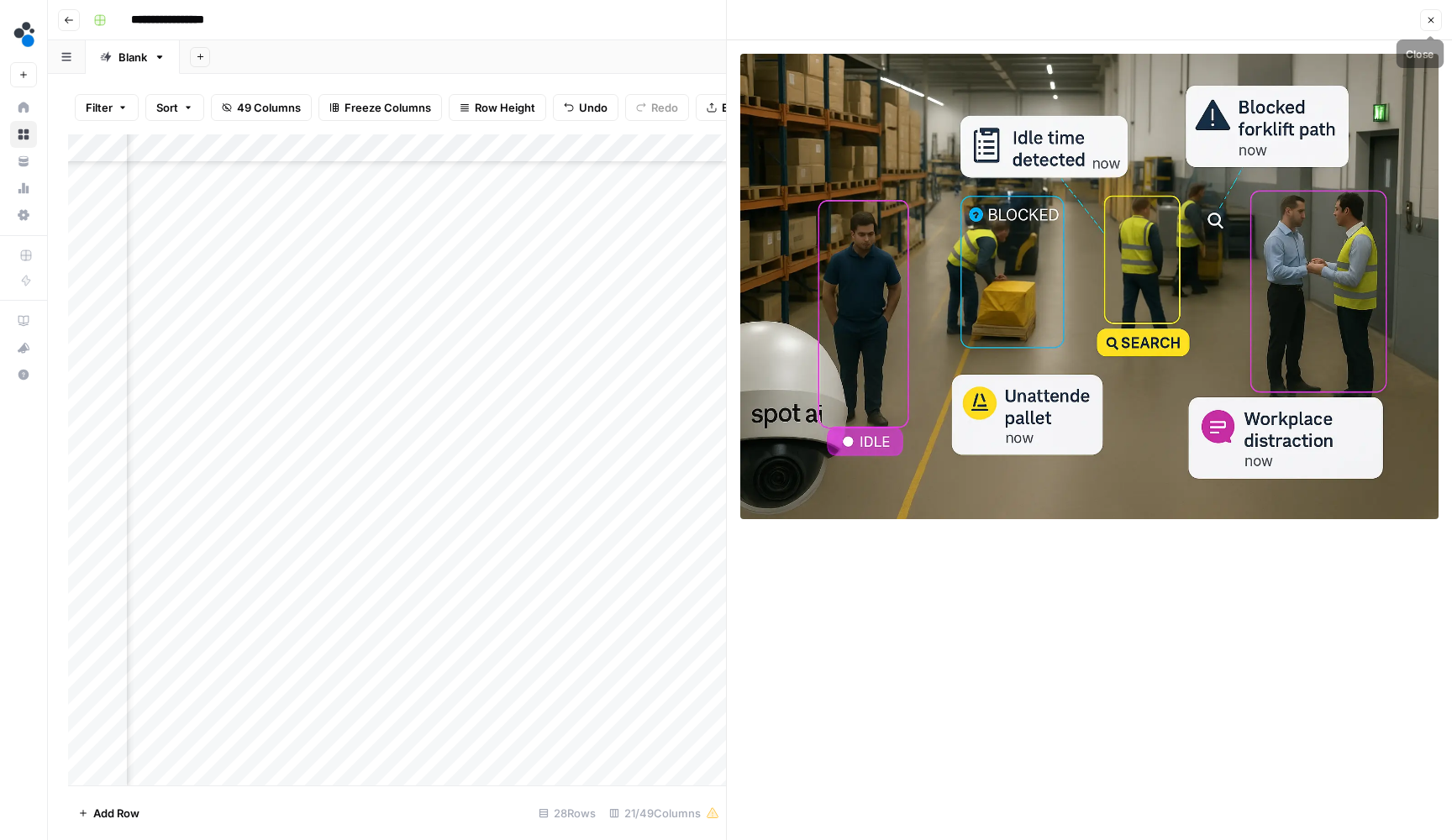
click at [1433, 26] on button "Close" at bounding box center [1432, 20] width 22 height 22
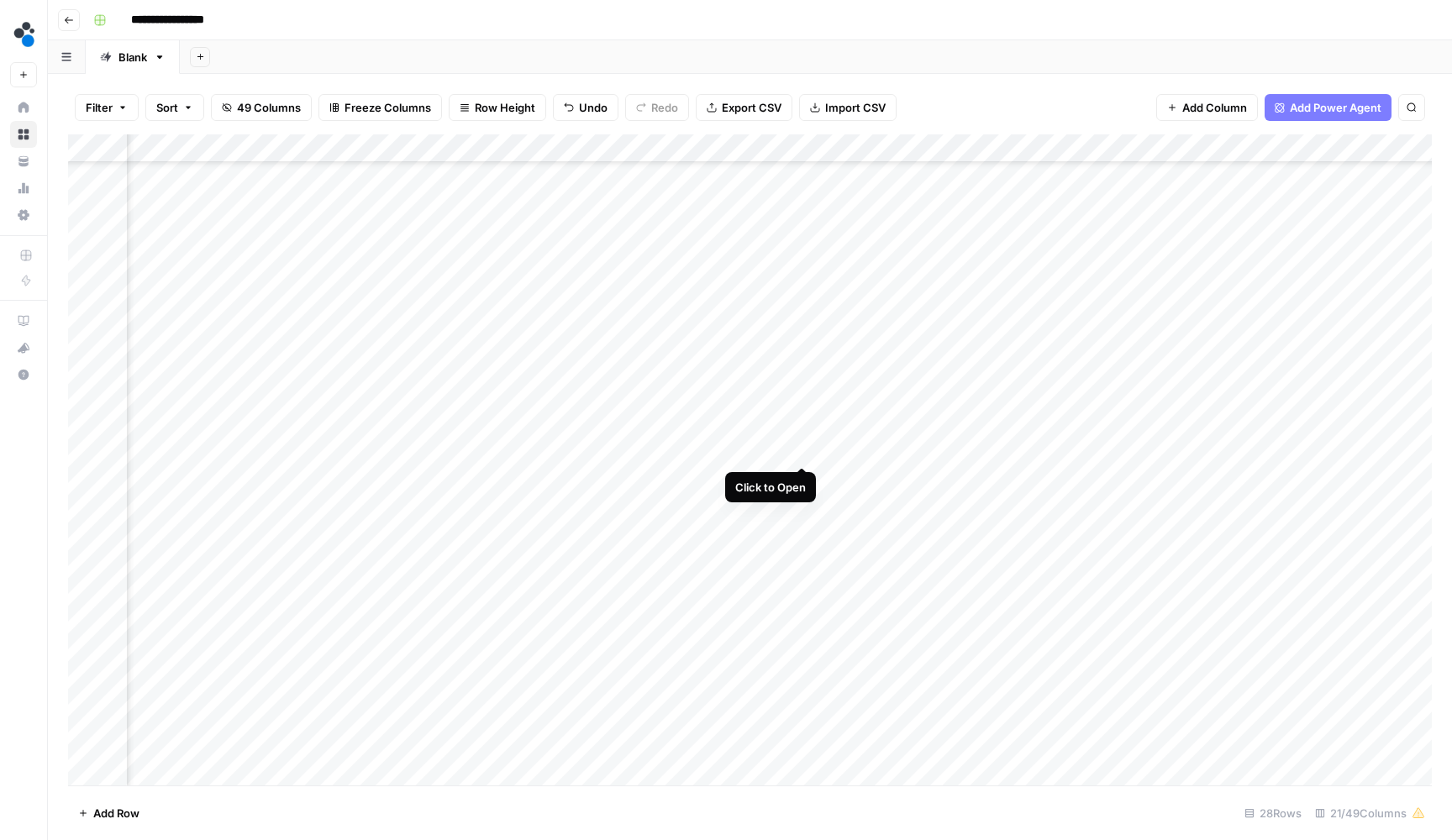
click at [799, 449] on div "Add Column" at bounding box center [749, 461] width 1364 height 654
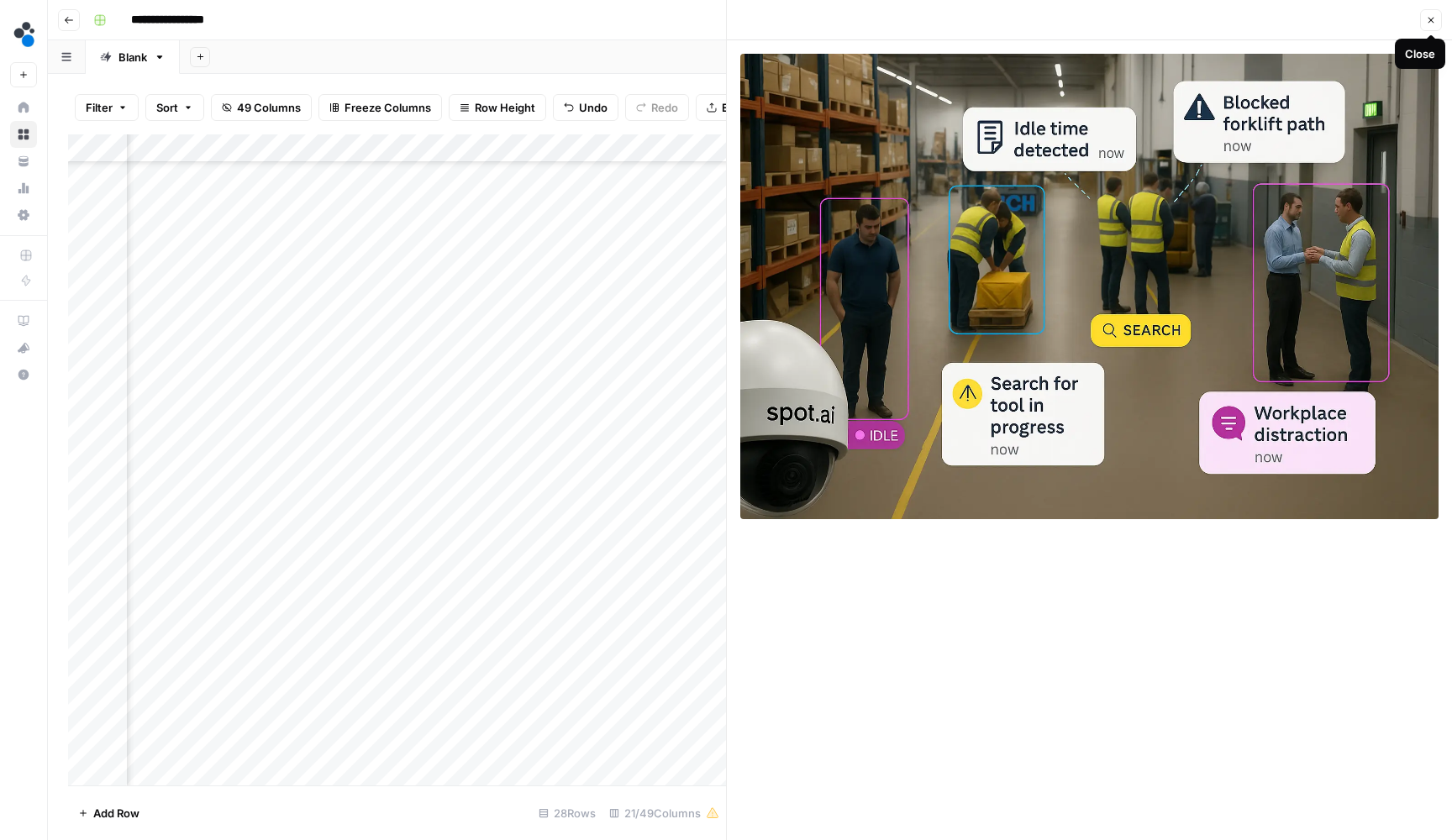
click at [1432, 27] on button "Close" at bounding box center [1432, 20] width 22 height 22
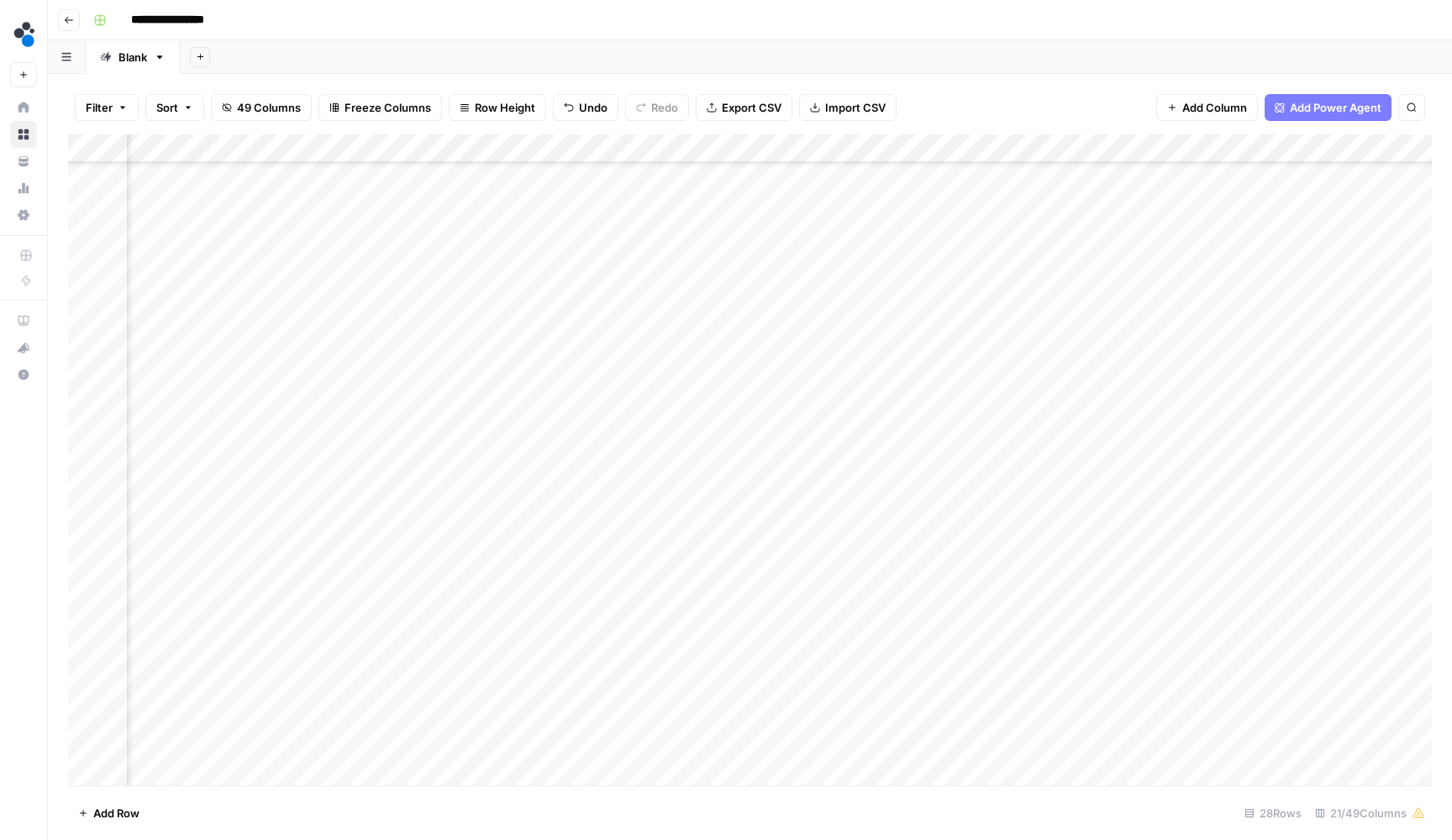
click at [784, 451] on div "Add Column" at bounding box center [749, 461] width 1364 height 654
click at [914, 455] on div "Add Column" at bounding box center [749, 461] width 1364 height 654
click at [914, 455] on input at bounding box center [958, 455] width 269 height 20
type input "**********"
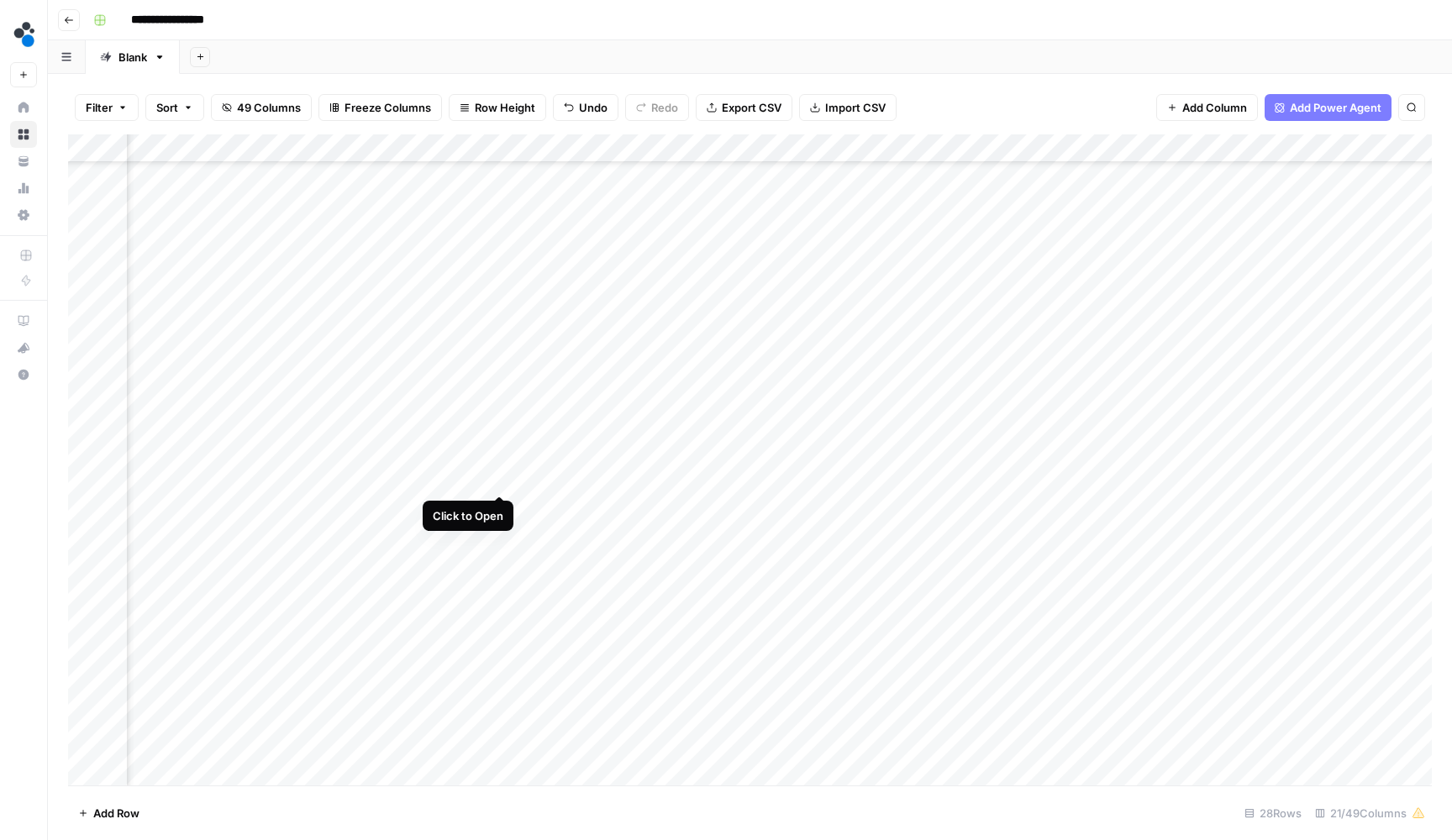
click at [494, 481] on div "Add Column" at bounding box center [749, 461] width 1364 height 654
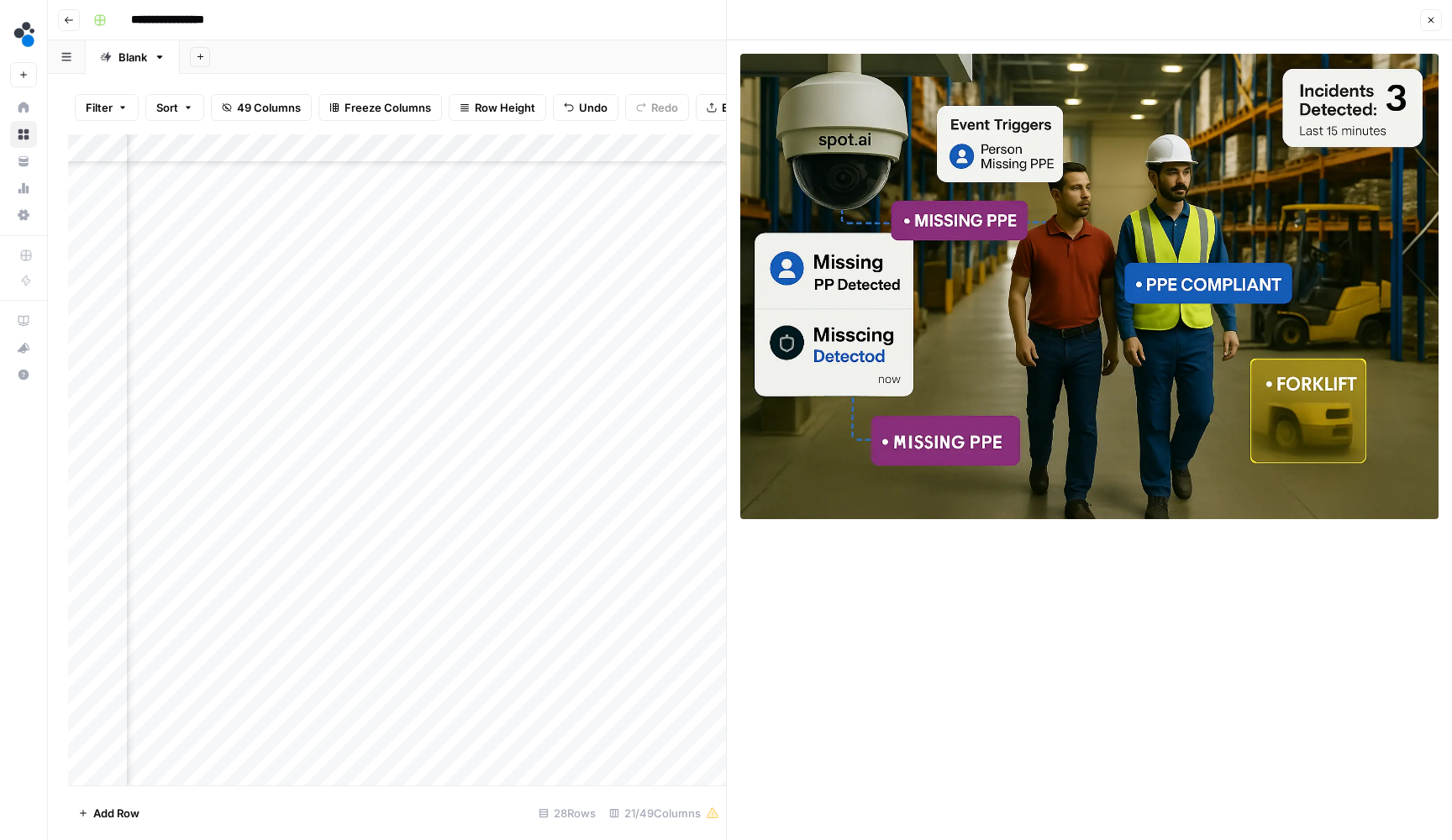
click at [1434, 19] on icon "button" at bounding box center [1431, 19] width 10 height 10
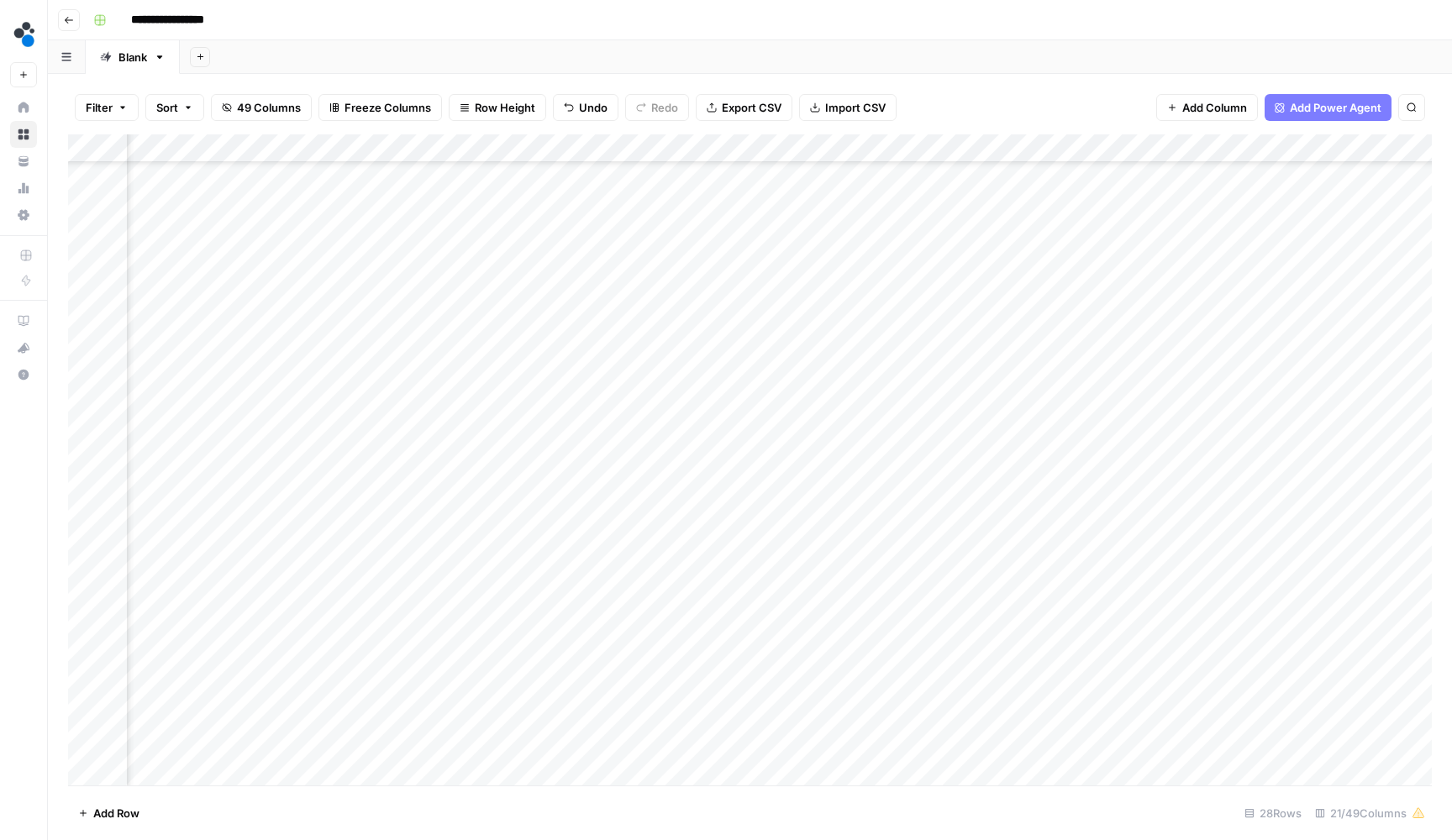
click at [652, 477] on div "Add Column" at bounding box center [749, 461] width 1364 height 654
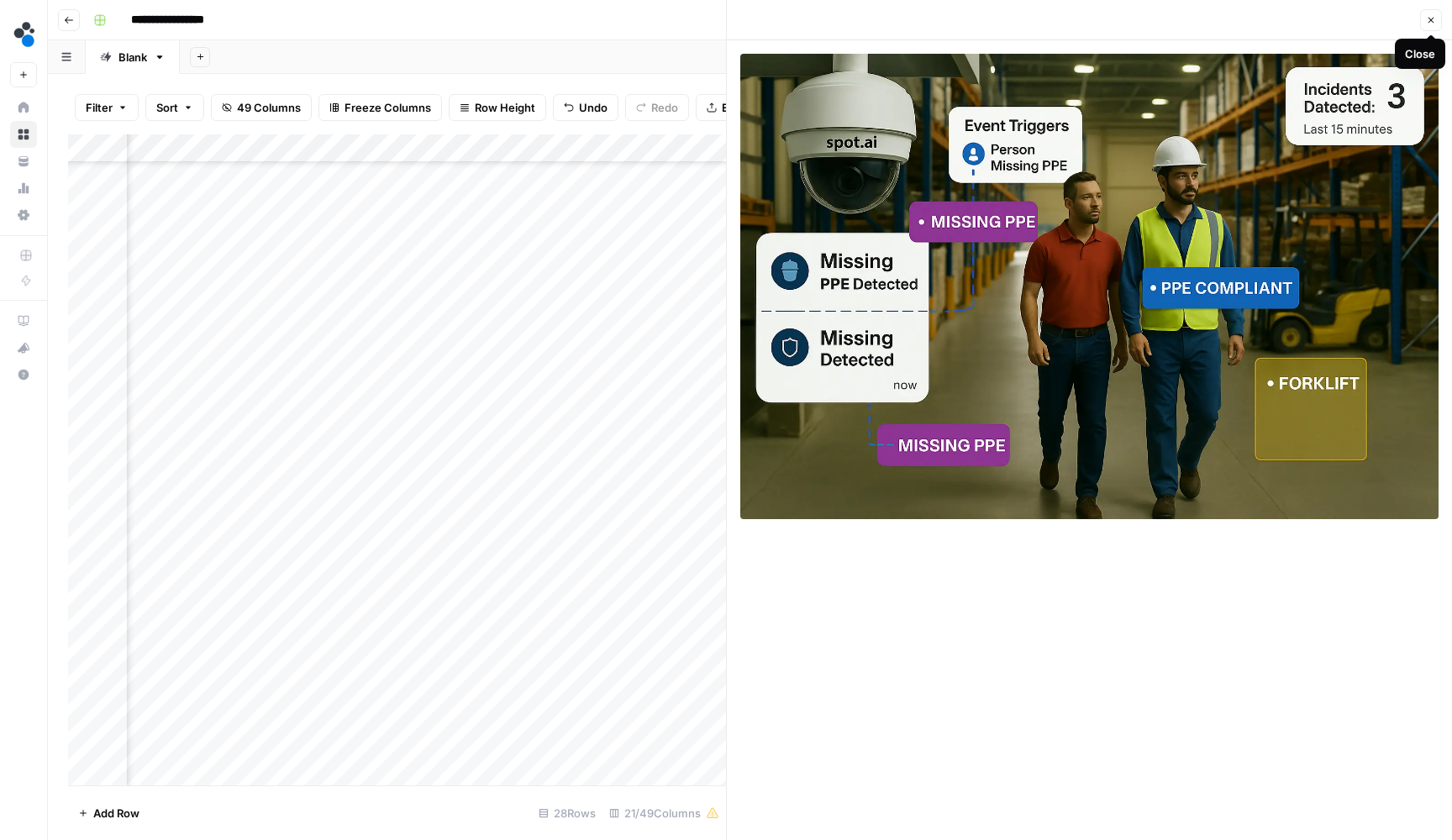
click at [1426, 22] on icon "button" at bounding box center [1431, 19] width 10 height 10
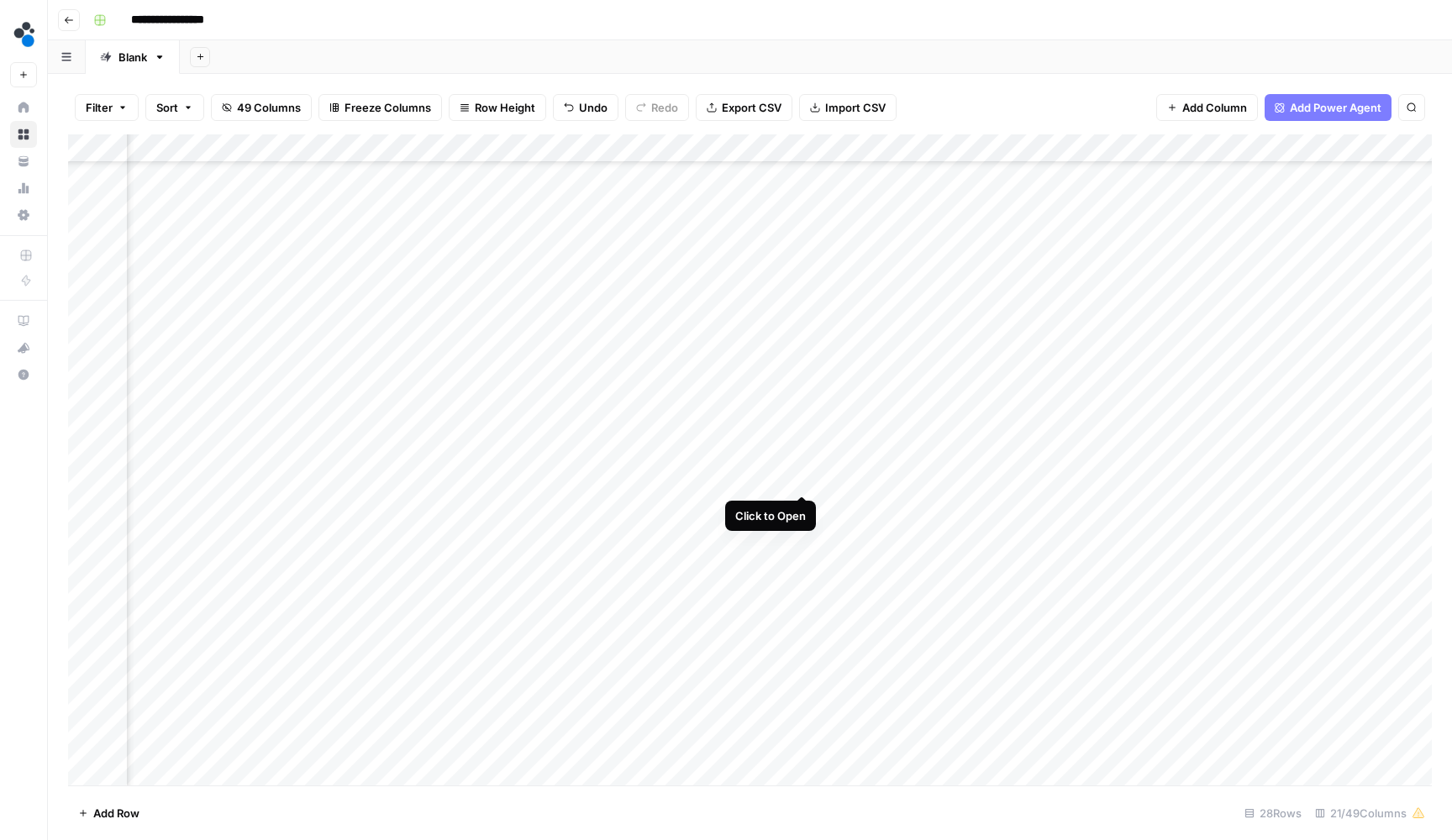
click at [800, 479] on div "Add Column" at bounding box center [749, 461] width 1364 height 654
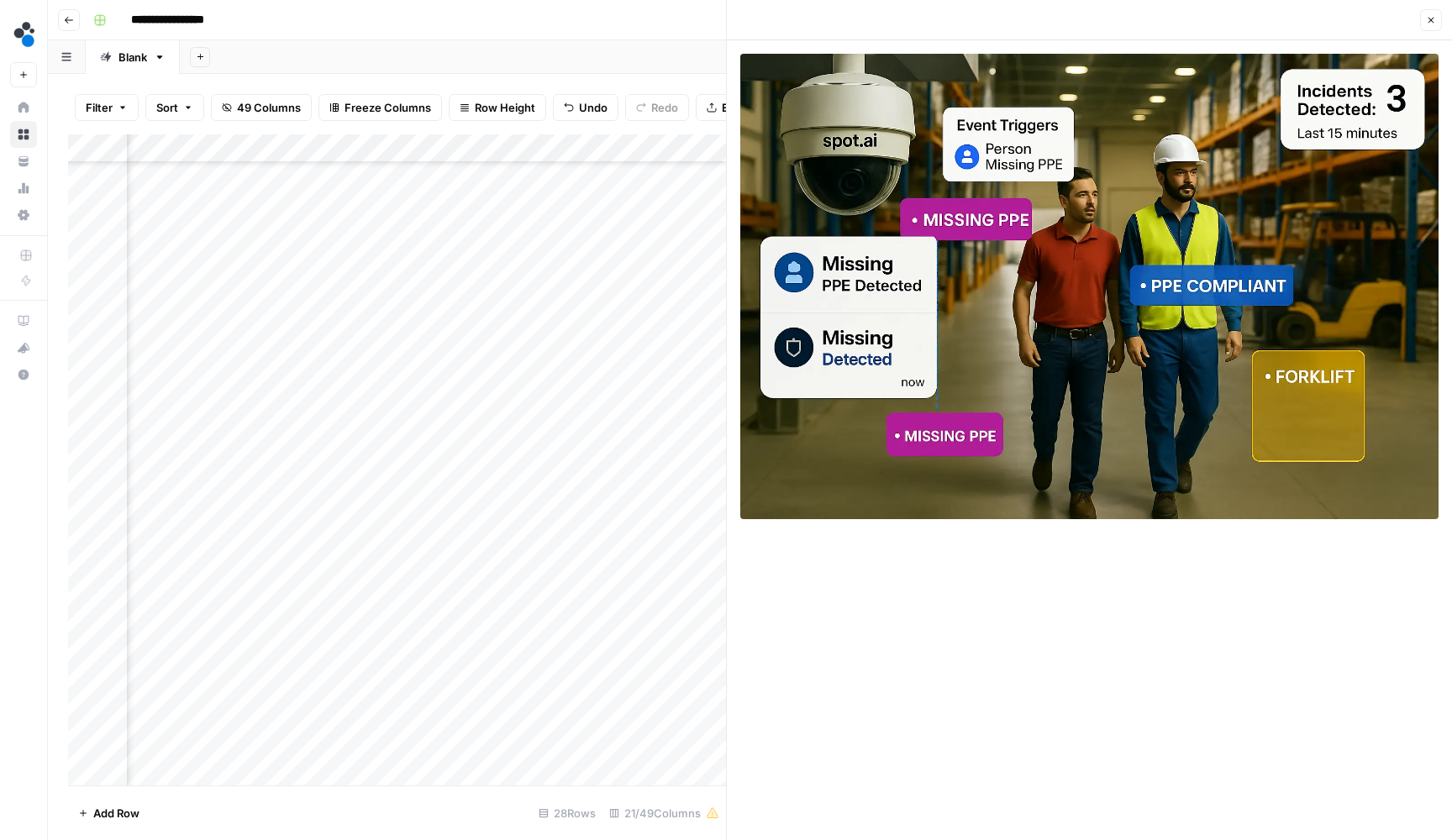
click at [1428, 30] on button "Close" at bounding box center [1432, 20] width 22 height 22
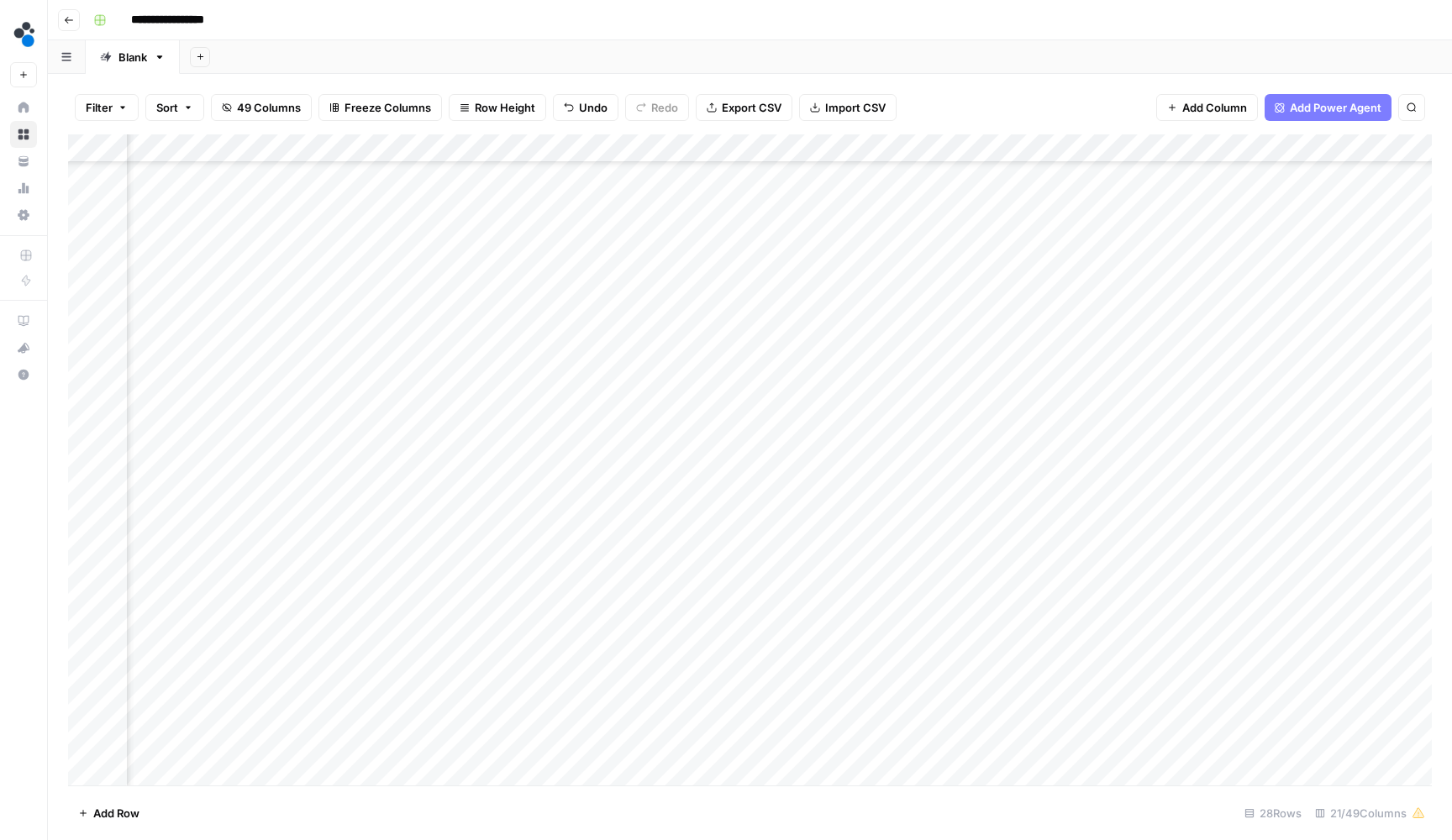
click at [1108, 484] on div "Add Column" at bounding box center [749, 461] width 1364 height 654
click at [653, 483] on div "Add Column" at bounding box center [749, 461] width 1364 height 654
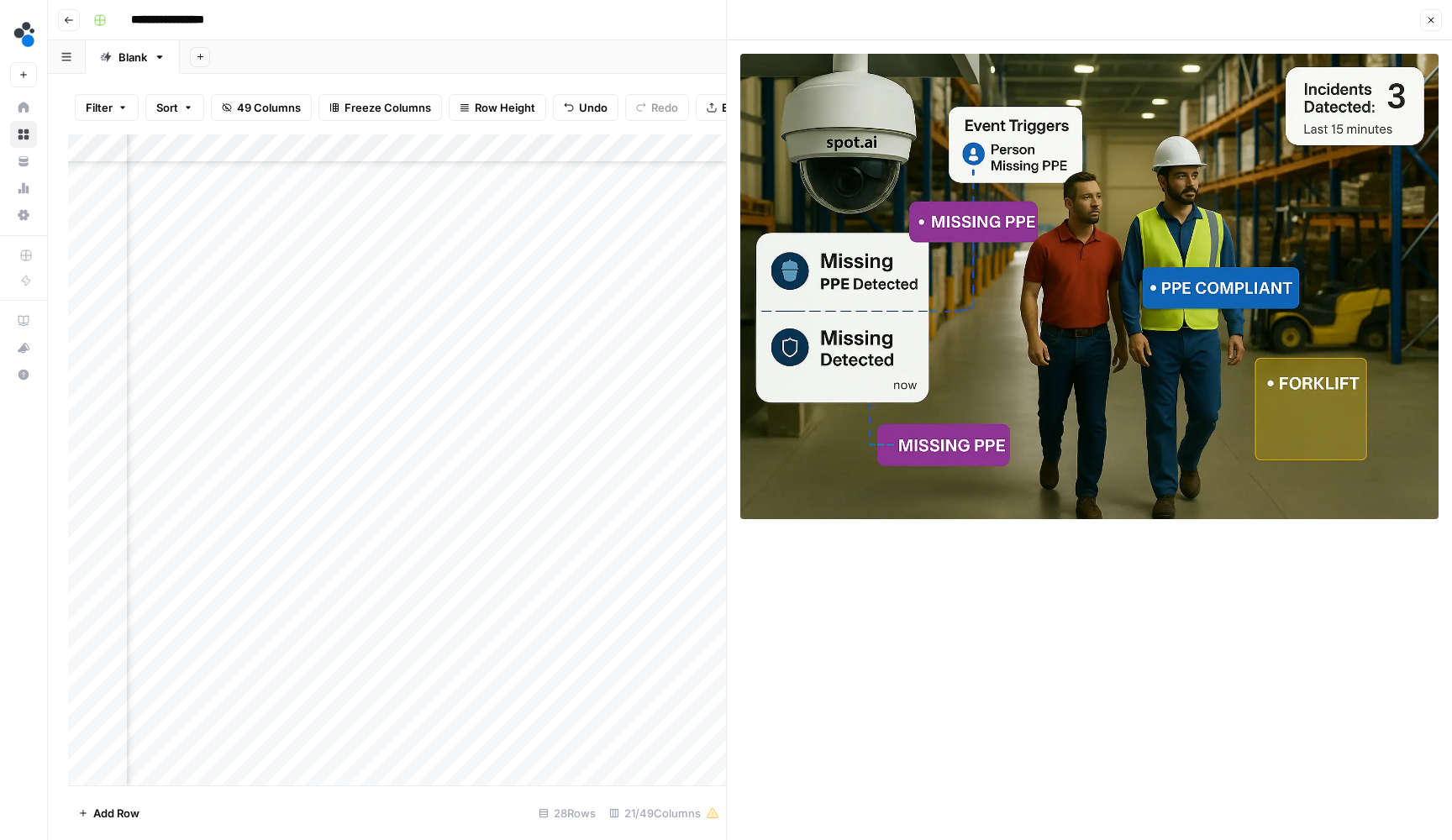
click at [1429, 17] on icon "button" at bounding box center [1431, 19] width 10 height 10
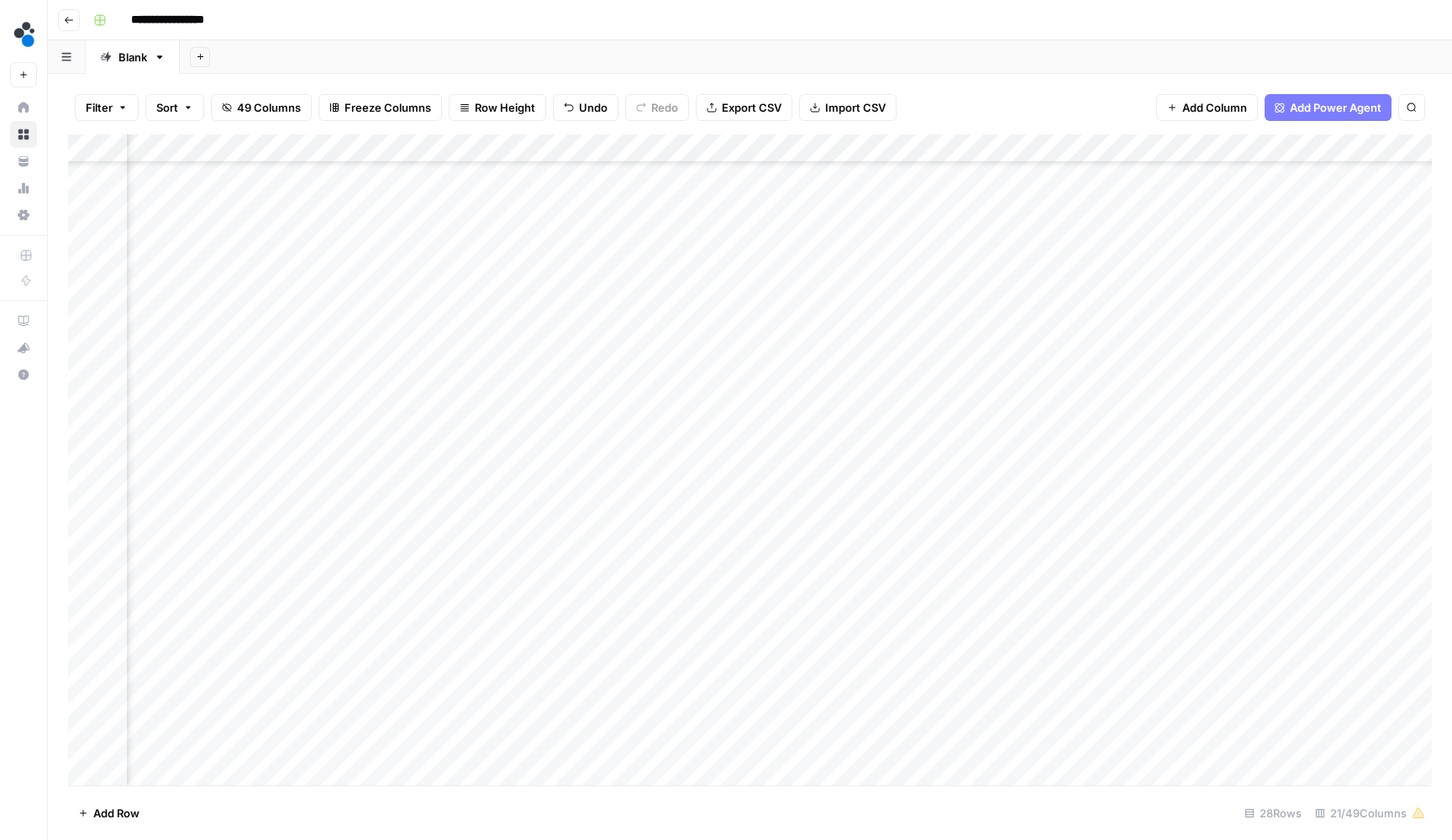
click at [356, 478] on div "Add Column" at bounding box center [749, 461] width 1364 height 654
click at [494, 506] on div "Add Column" at bounding box center [749, 461] width 1364 height 654
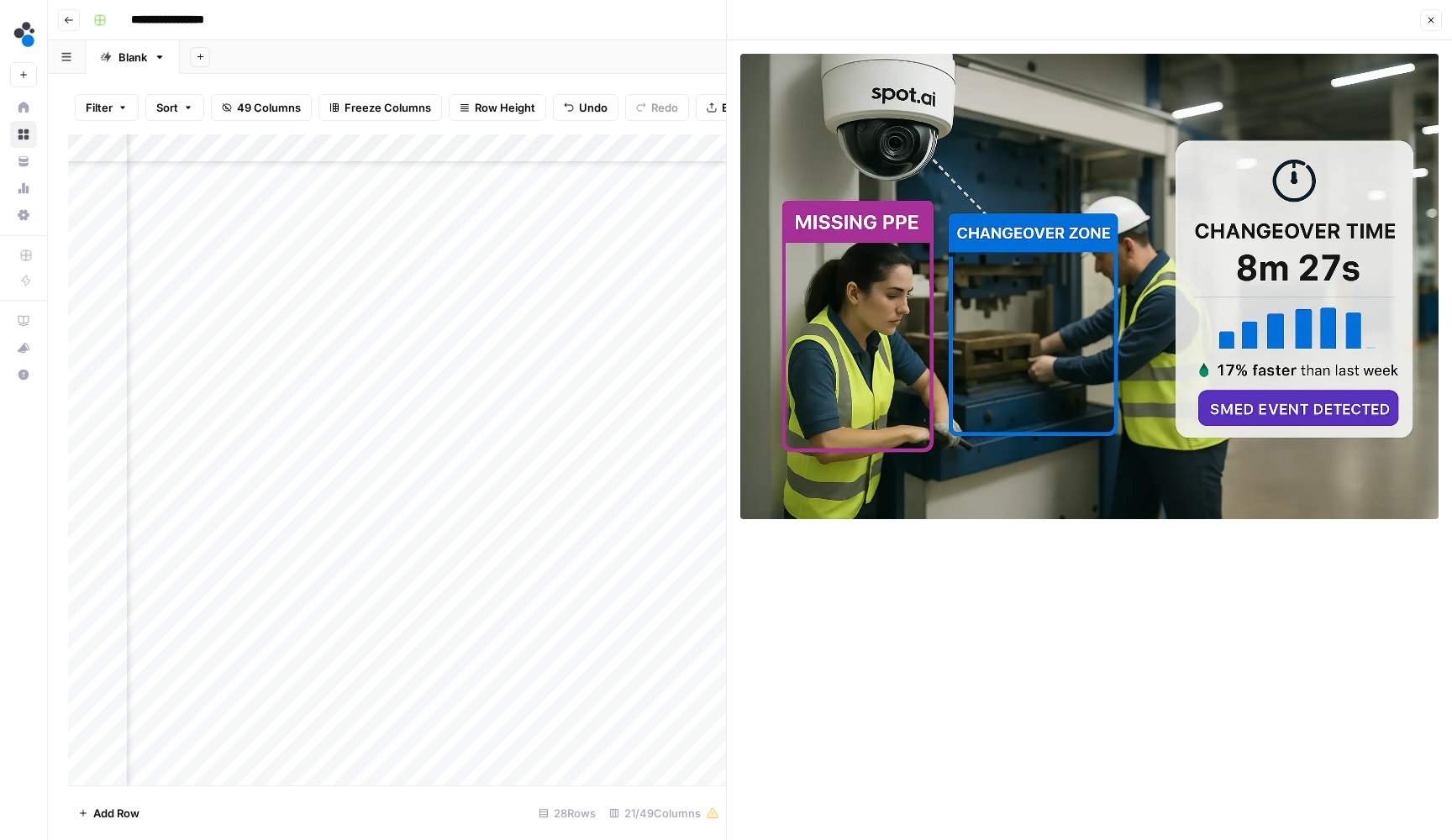
click at [1432, 31] on header "Close" at bounding box center [1089, 19] width 725 height 40
click at [1425, 23] on button "Close" at bounding box center [1432, 20] width 22 height 22
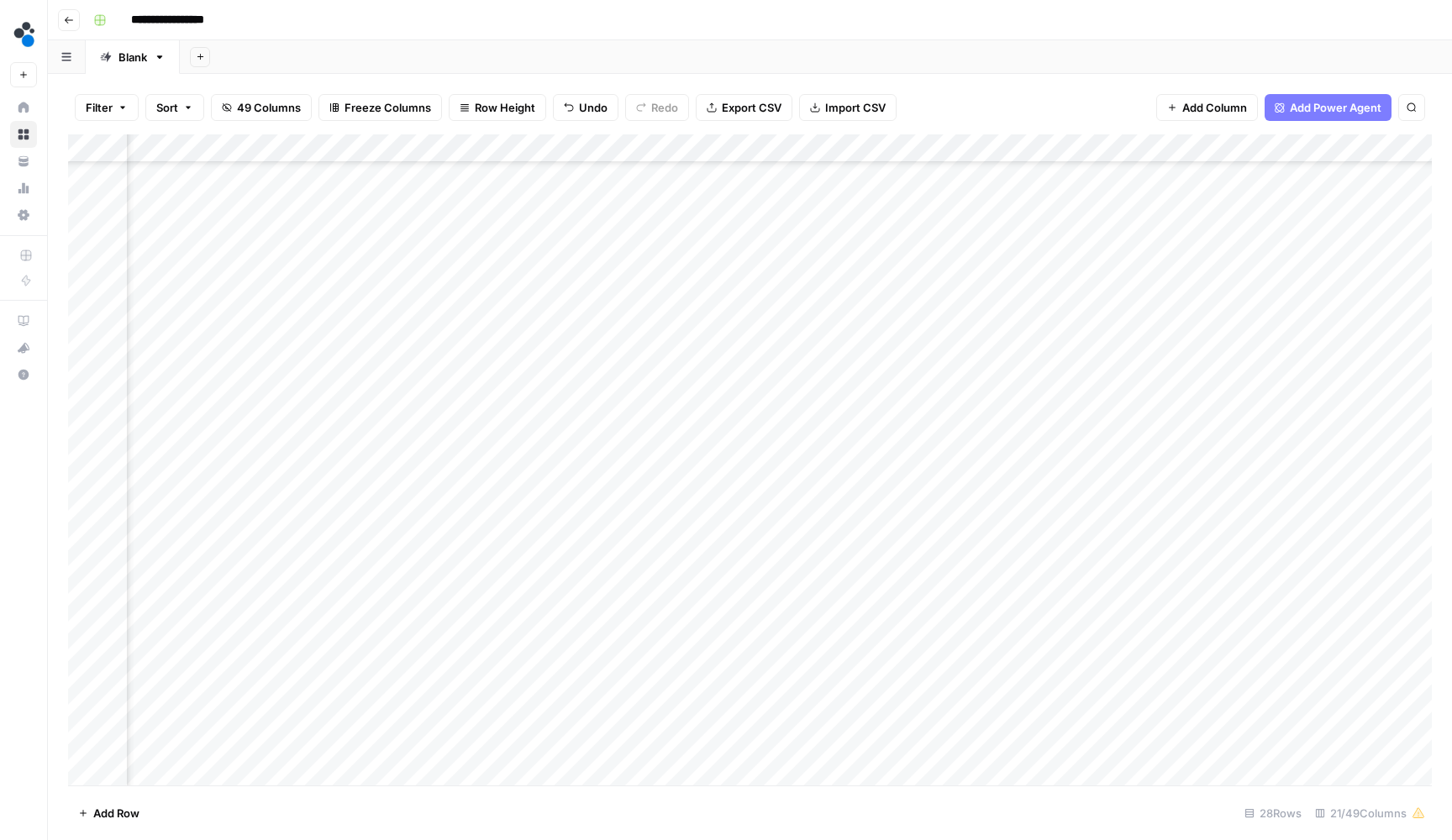
click at [655, 508] on div "Add Column" at bounding box center [749, 461] width 1364 height 654
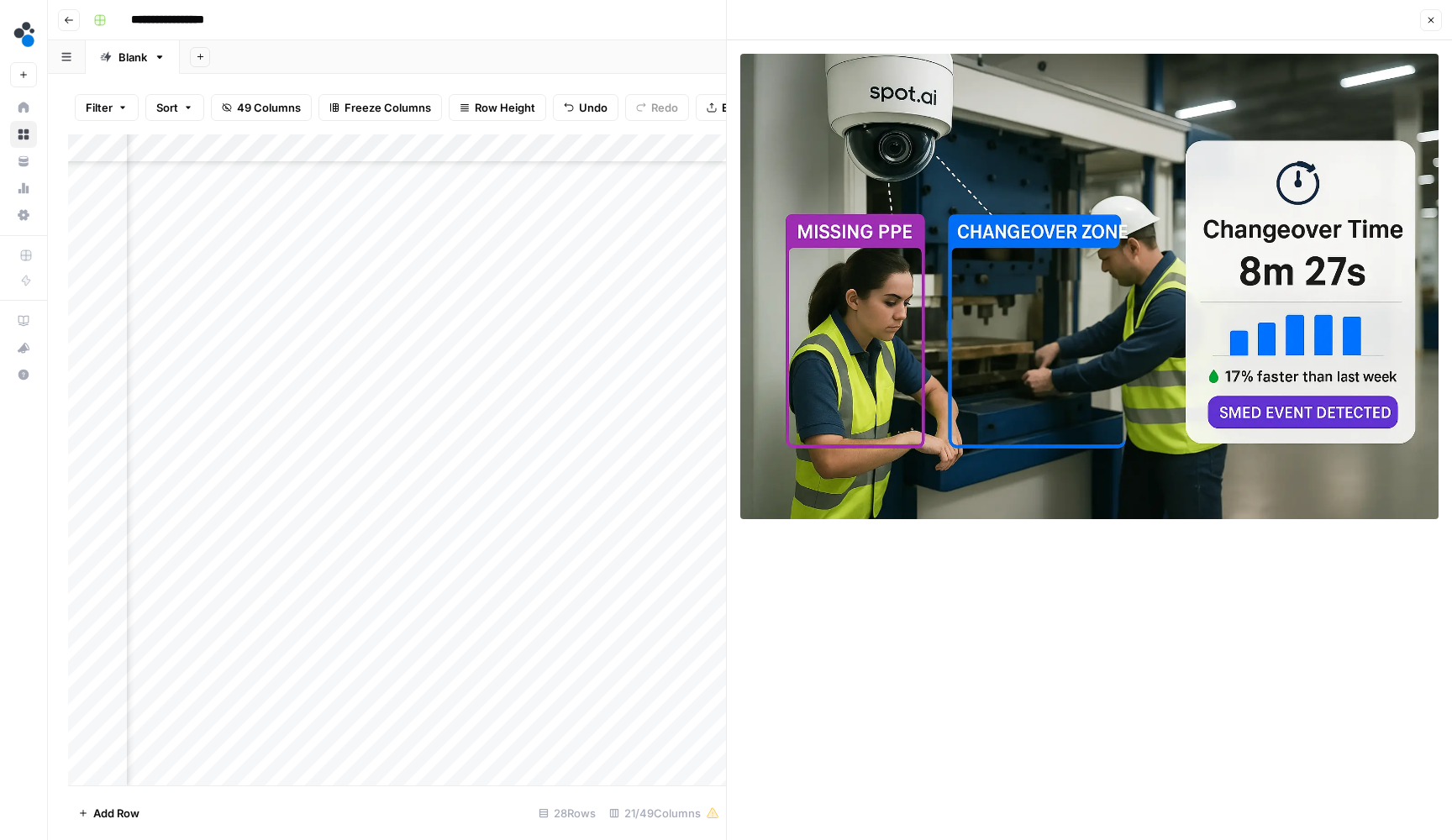
click at [1415, 28] on div "Close" at bounding box center [1090, 20] width 706 height 22
click at [1425, 28] on button "Close" at bounding box center [1432, 20] width 22 height 22
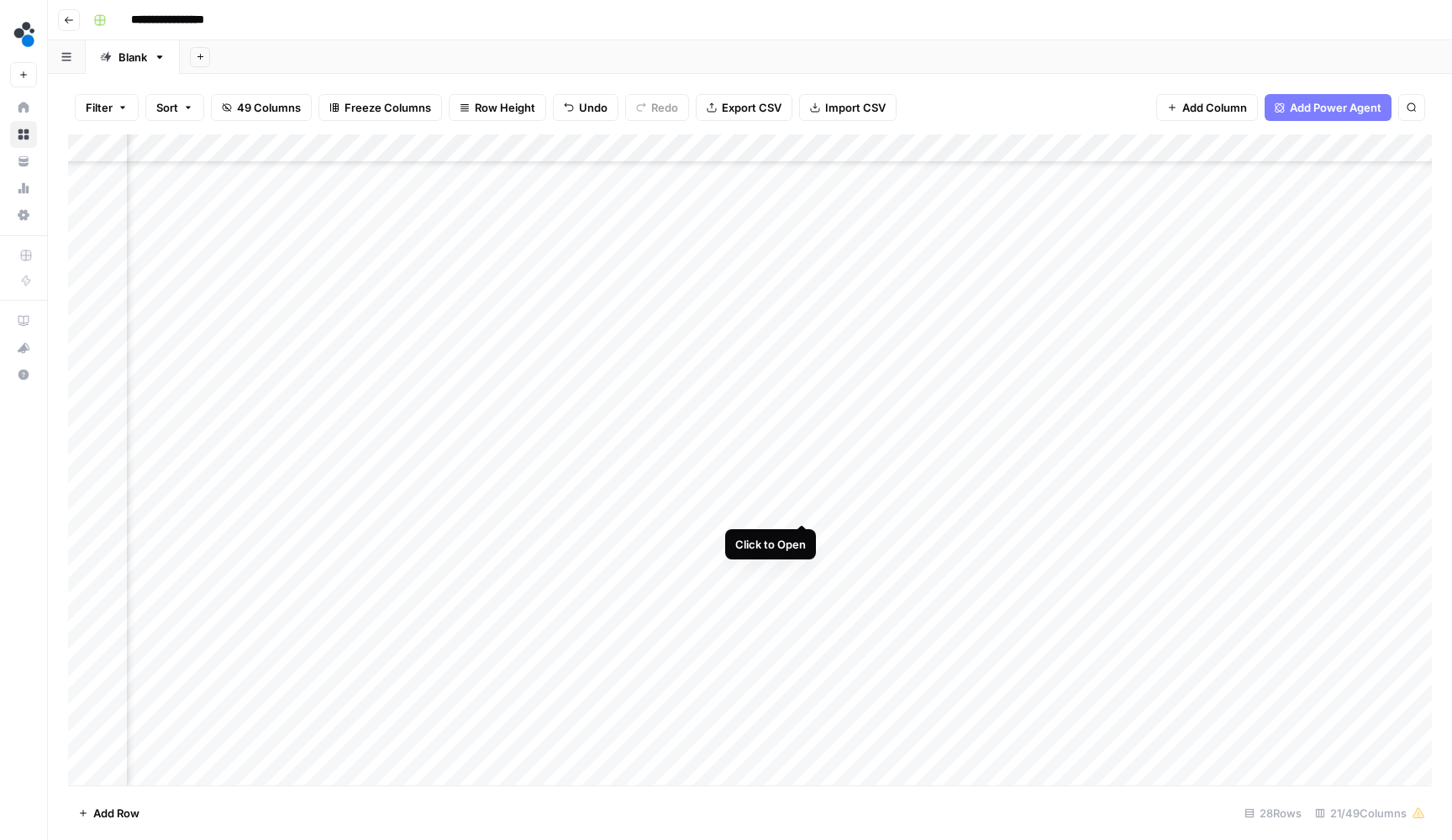
click at [804, 510] on div "Add Column" at bounding box center [749, 461] width 1364 height 654
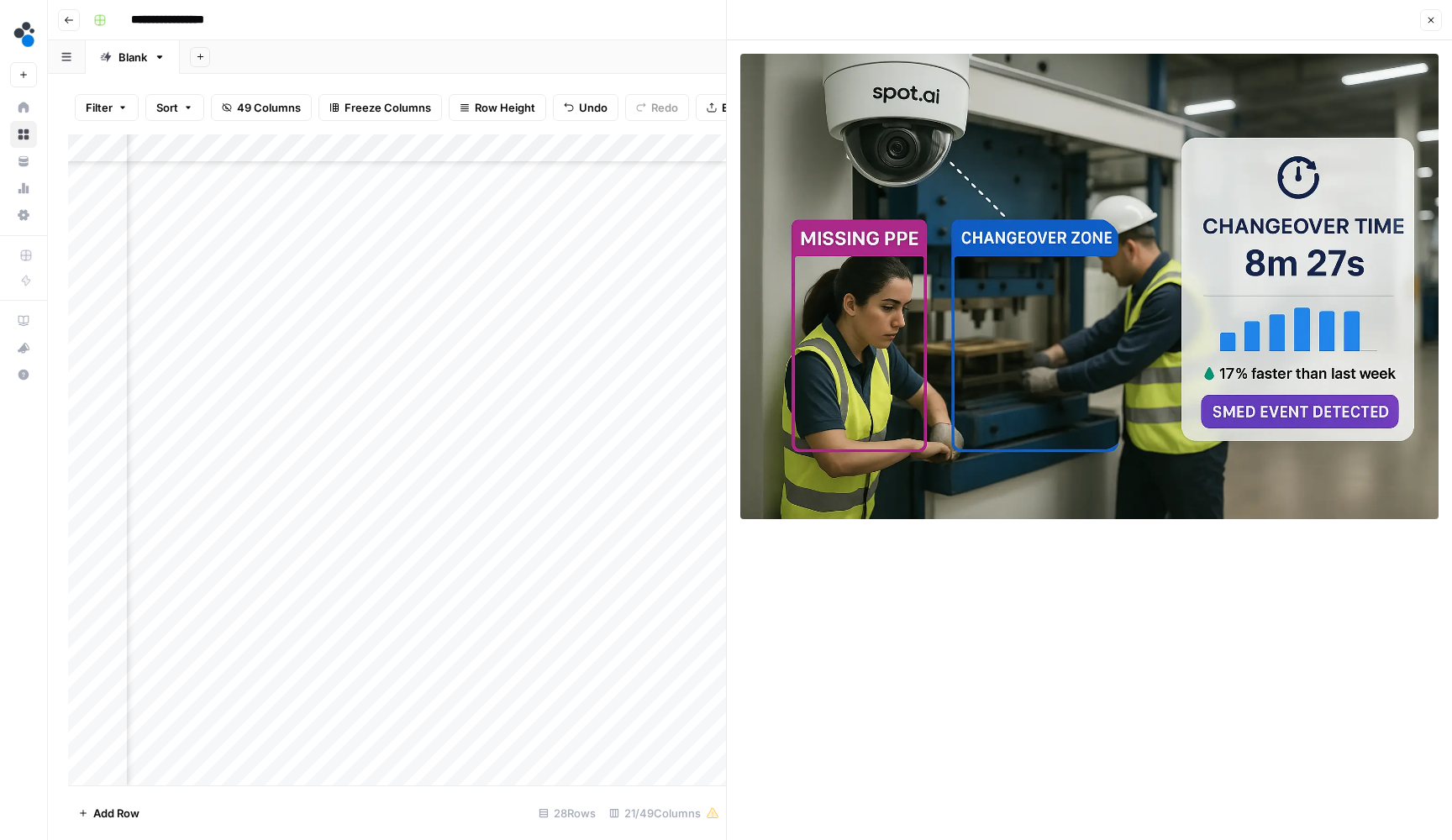
click at [1434, 24] on icon "button" at bounding box center [1431, 19] width 10 height 10
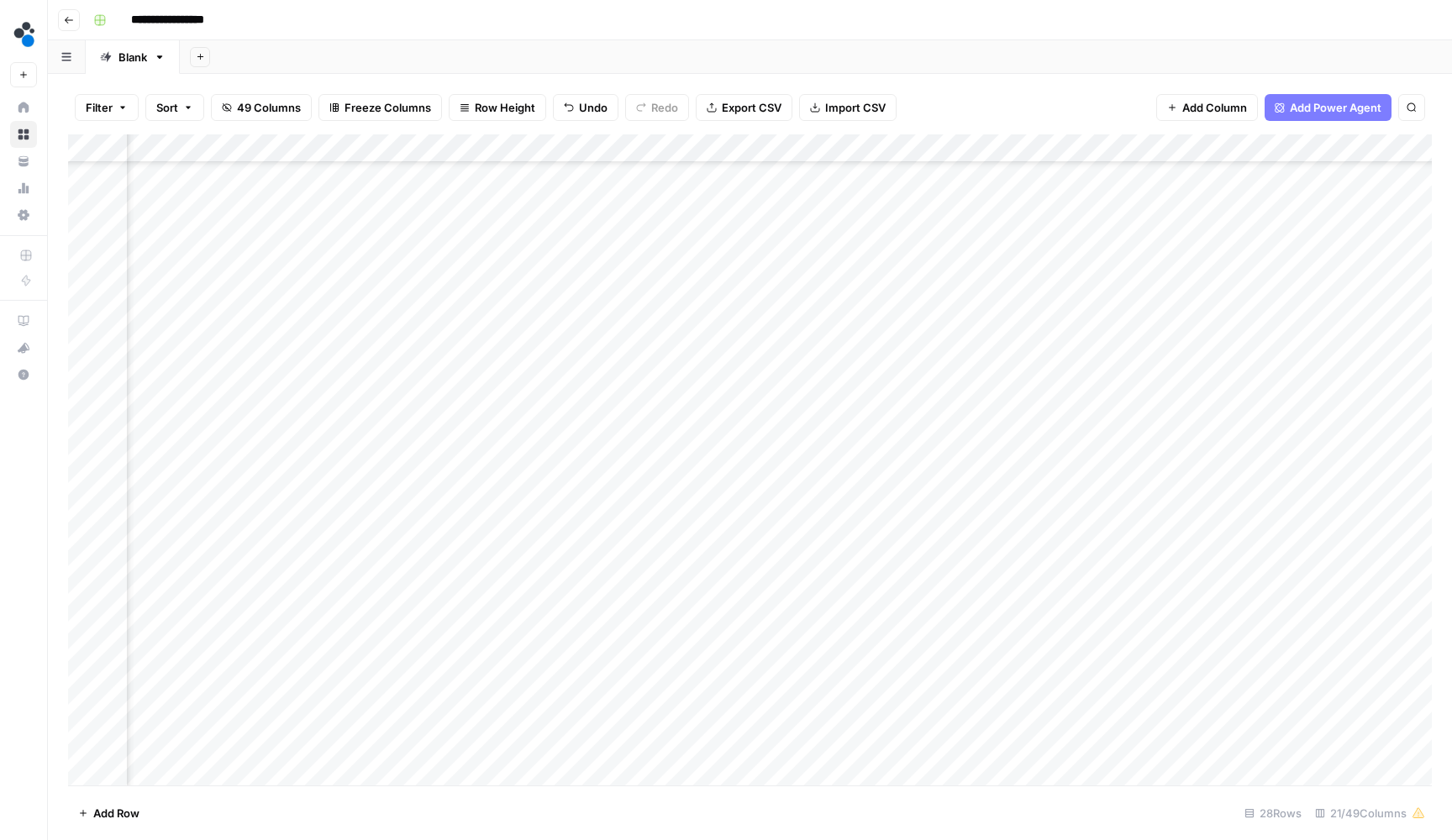
click at [1013, 520] on div "Add Column" at bounding box center [749, 461] width 1364 height 654
click at [1013, 516] on div "Add Column" at bounding box center [749, 461] width 1364 height 654
click at [503, 505] on div "Add Column" at bounding box center [749, 461] width 1364 height 654
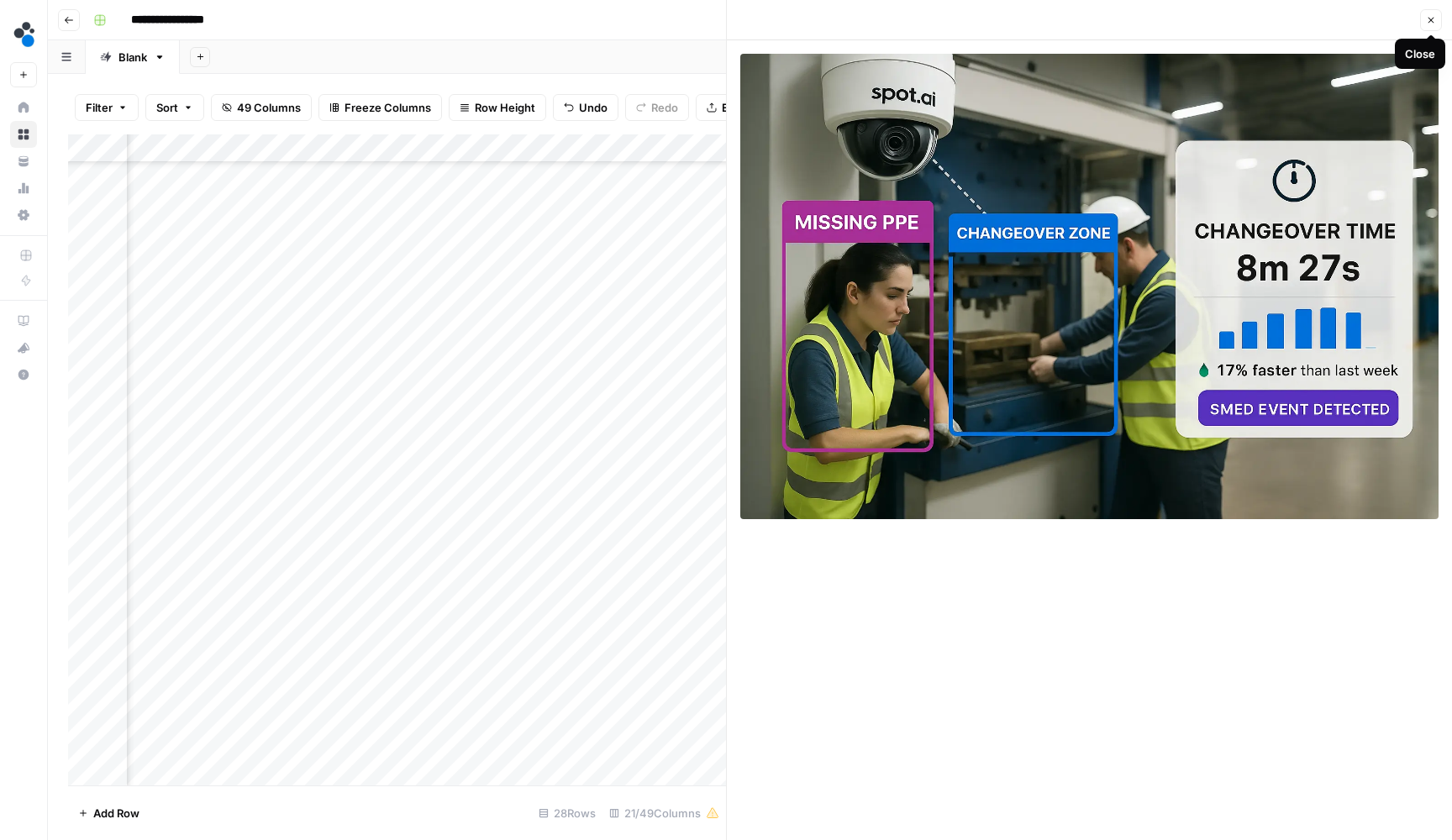
click at [1430, 23] on icon "button" at bounding box center [1431, 19] width 10 height 10
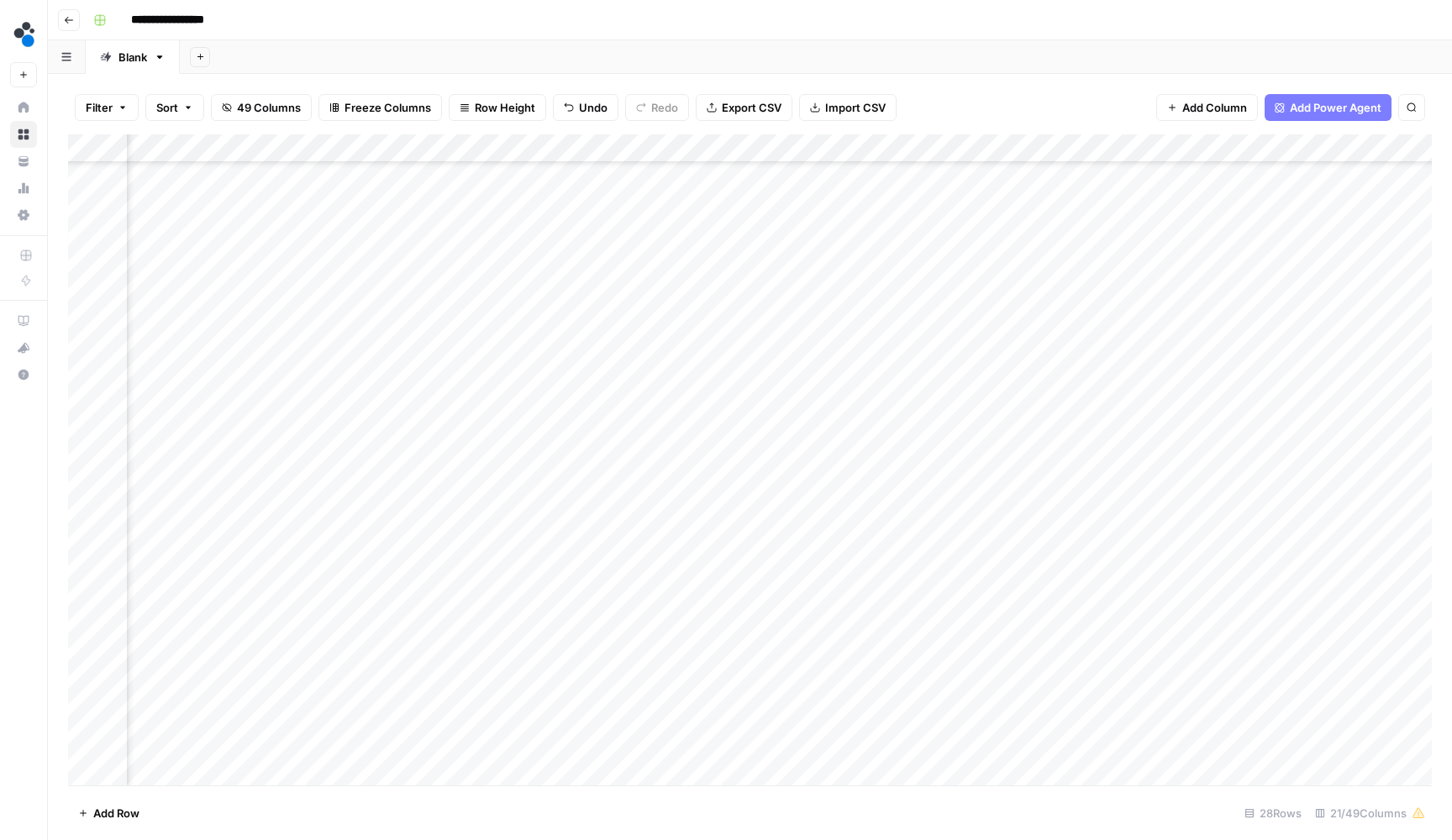
click at [469, 509] on div "Add Column" at bounding box center [749, 461] width 1364 height 654
click at [469, 509] on input "**********" at bounding box center [504, 512] width 269 height 20
click at [875, 511] on div "Add Column" at bounding box center [749, 461] width 1364 height 654
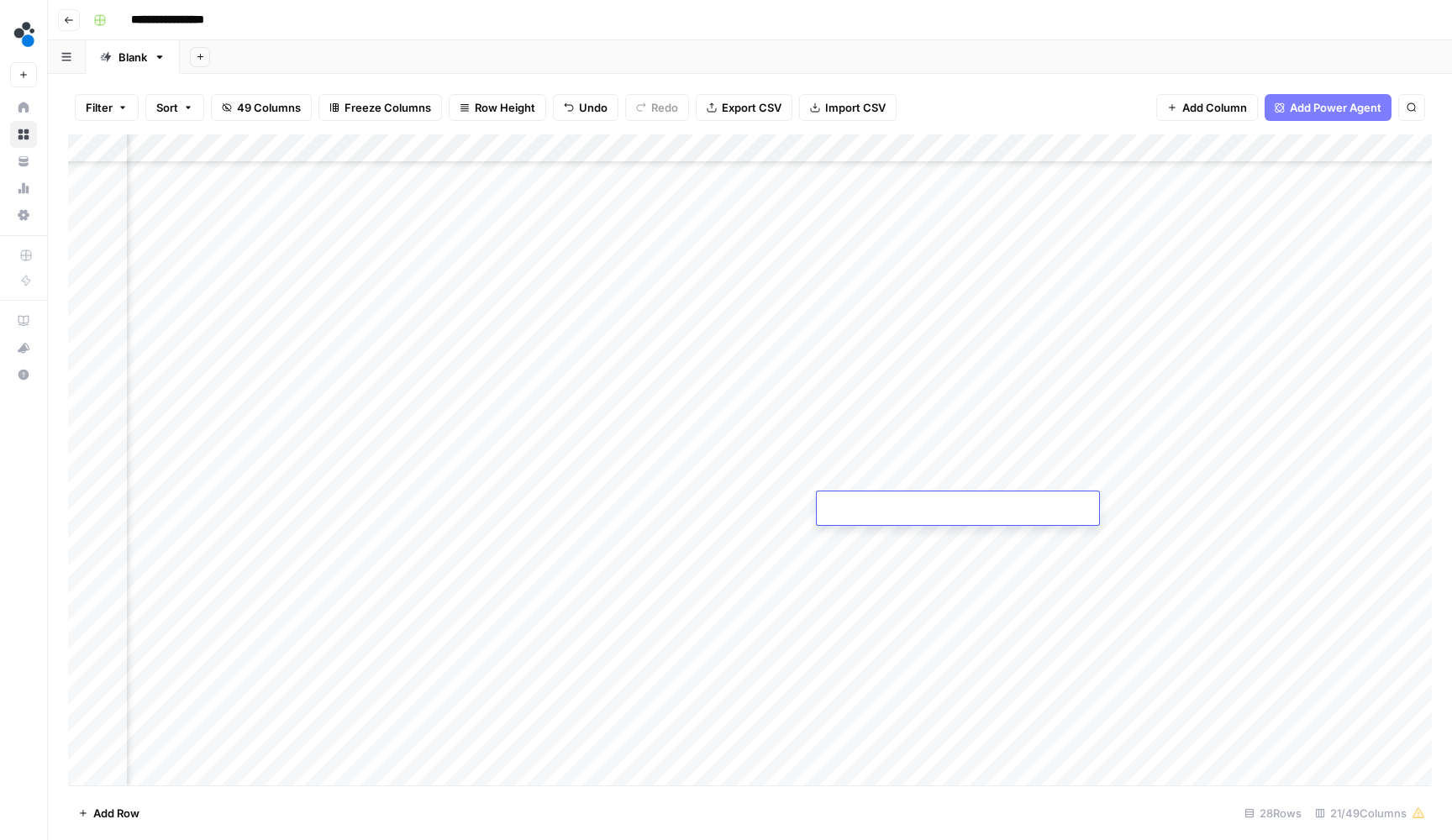
type input "**********"
